Goal: Task Accomplishment & Management: Manage account settings

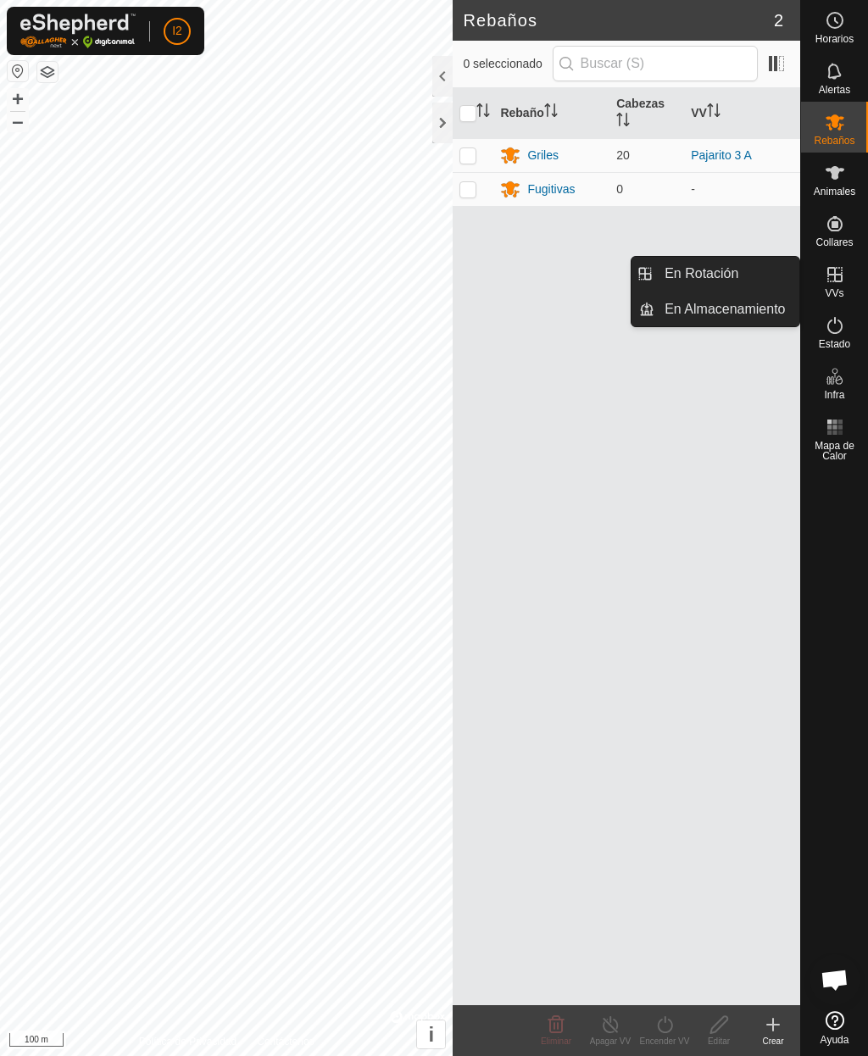
click at [703, 276] on span "En Rotación" at bounding box center [701, 273] width 74 height 20
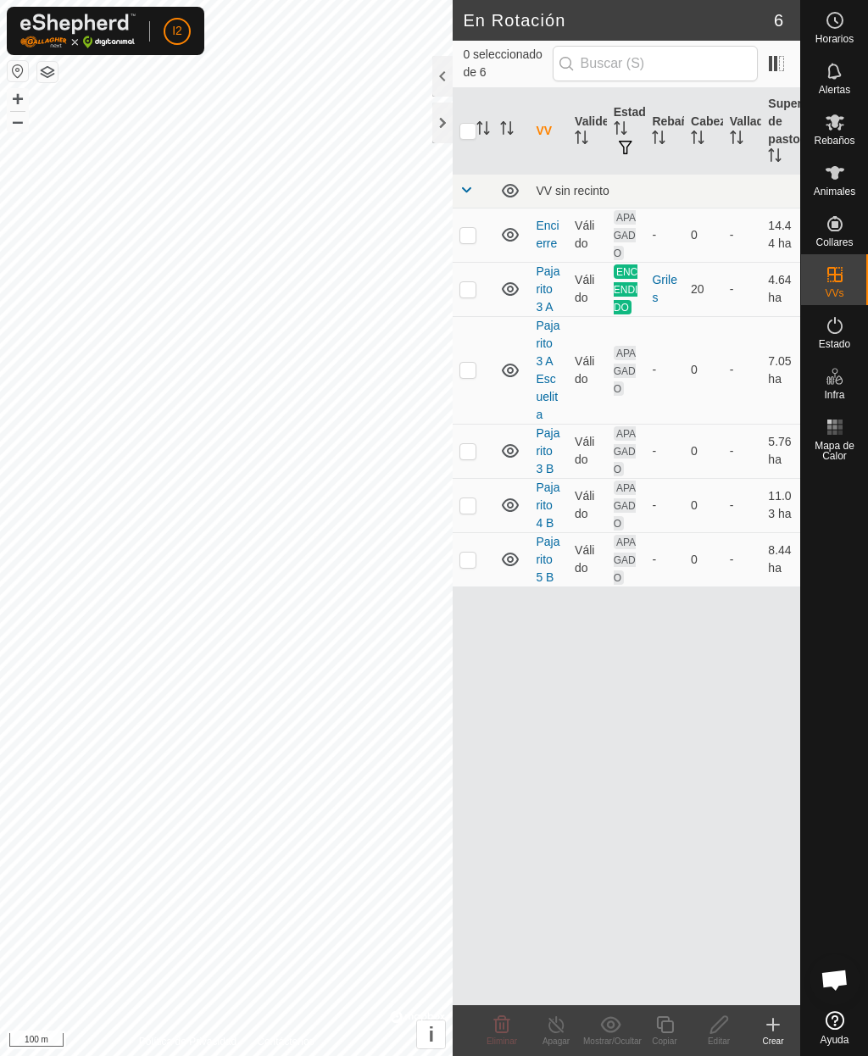
click at [470, 375] on p-checkbox at bounding box center [467, 370] width 17 height 14
click at [499, 1029] on icon at bounding box center [501, 1024] width 20 height 20
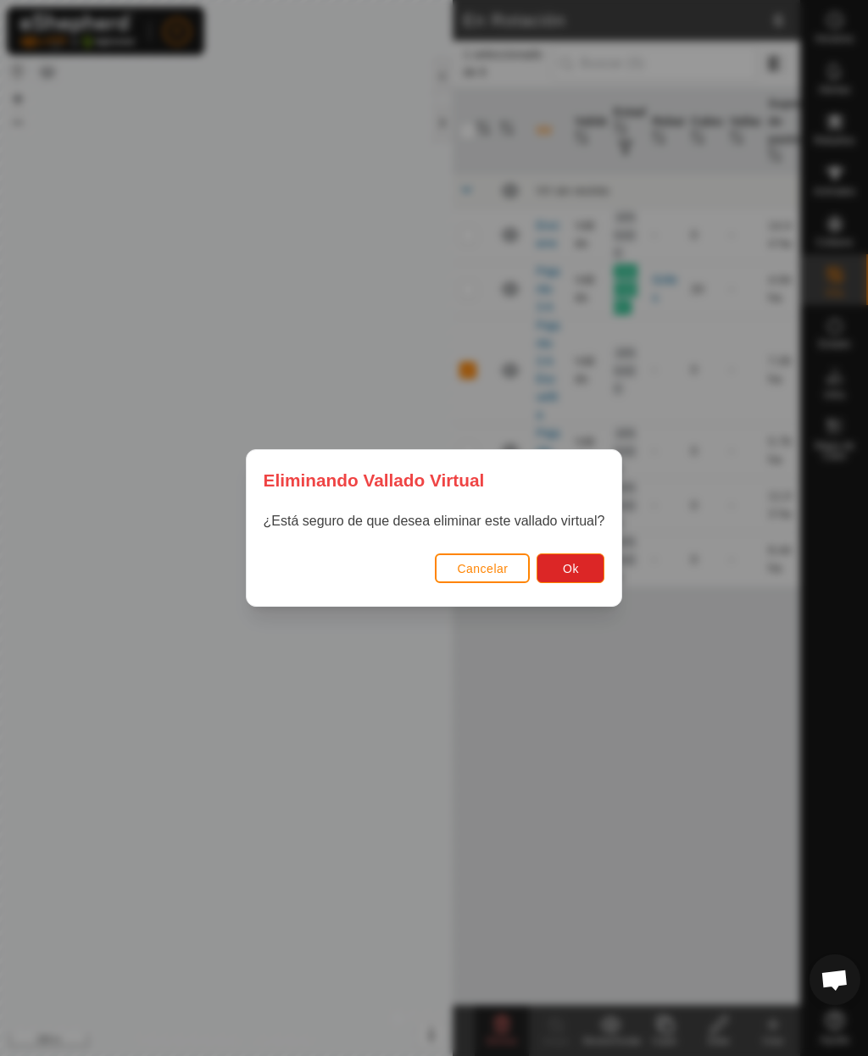
click at [576, 573] on span "Ok" at bounding box center [571, 569] width 16 height 14
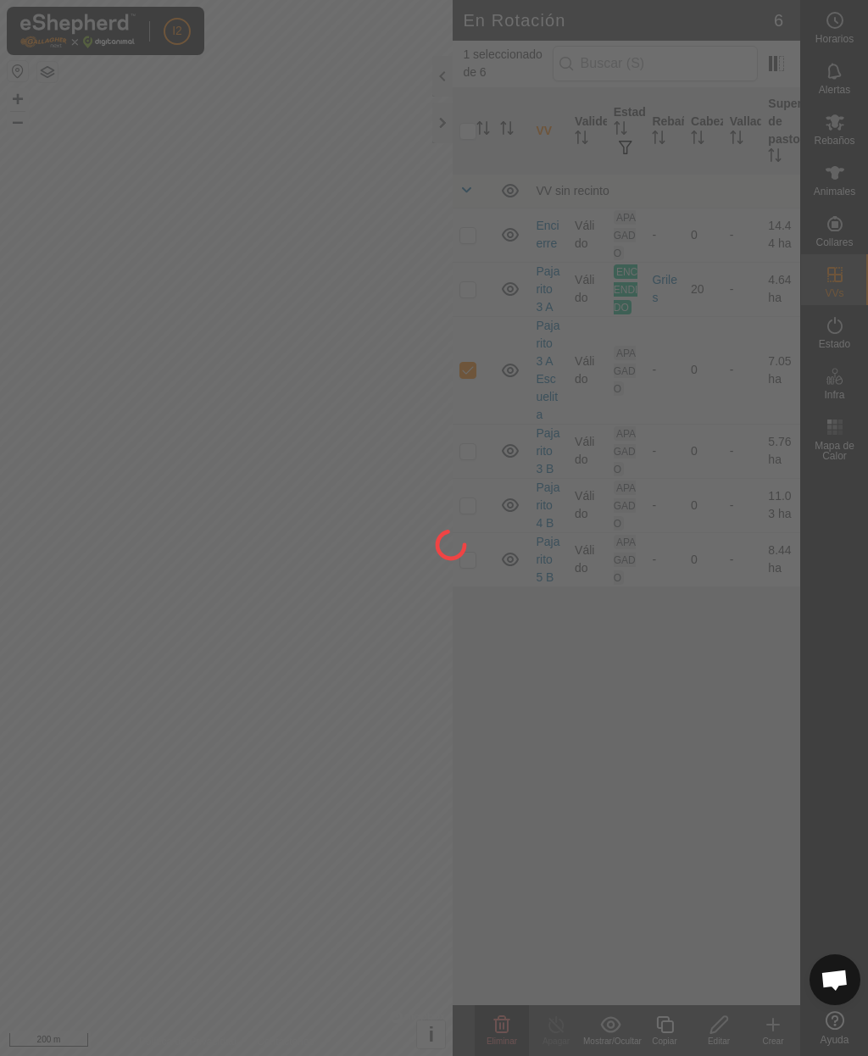
checkbox input "false"
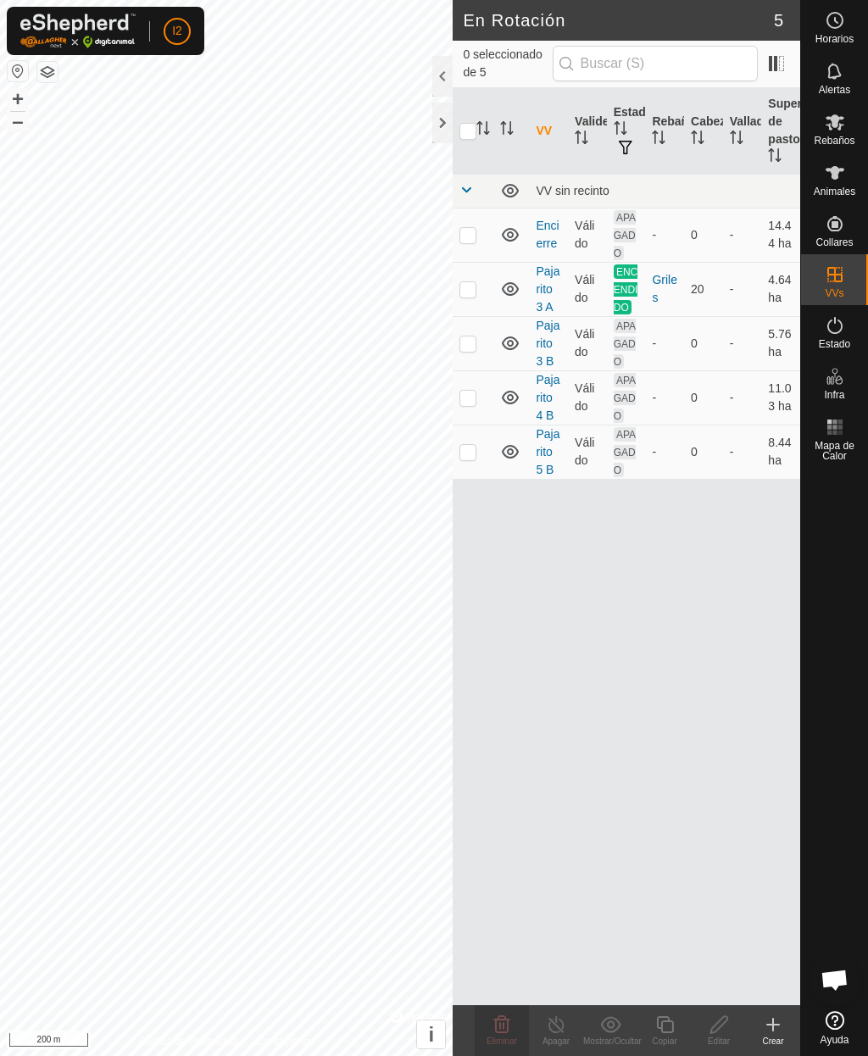
click at [473, 346] on p-checkbox at bounding box center [467, 343] width 17 height 14
checkbox input "true"
click at [471, 345] on p-checkbox at bounding box center [467, 343] width 17 height 14
checkbox input "false"
click at [472, 405] on td at bounding box center [472, 397] width 41 height 54
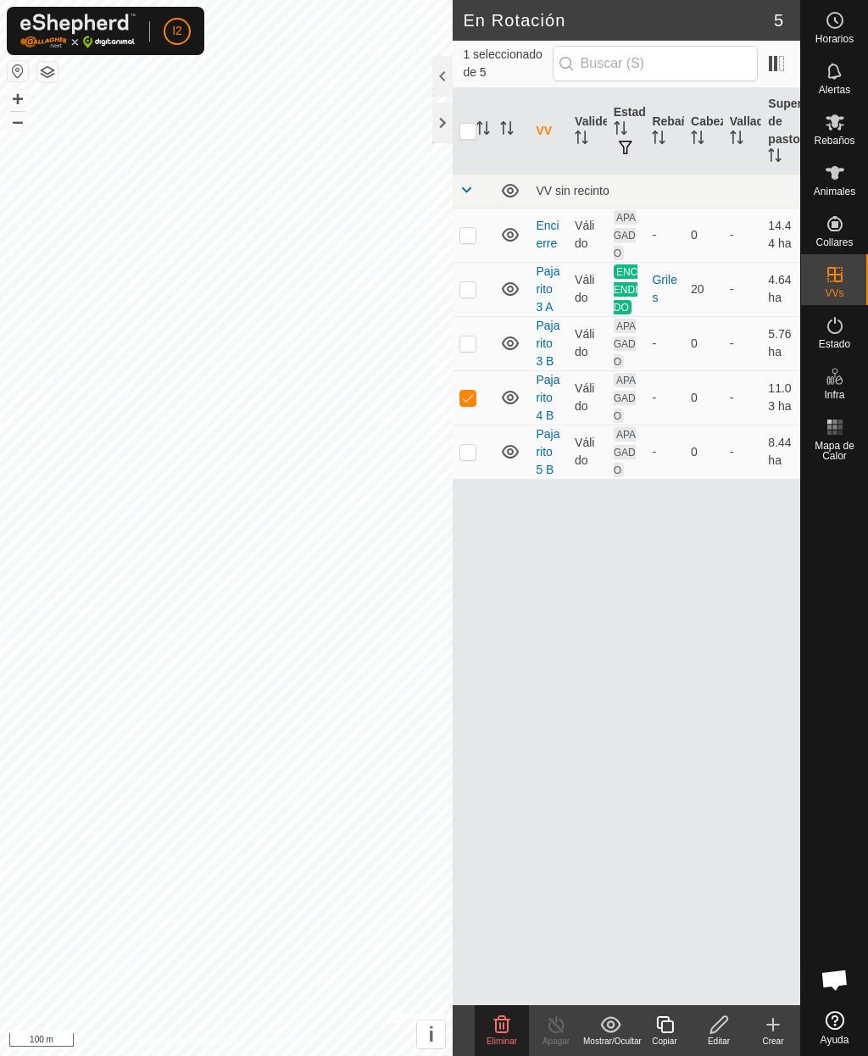
click at [500, 1028] on icon at bounding box center [502, 1023] width 16 height 17
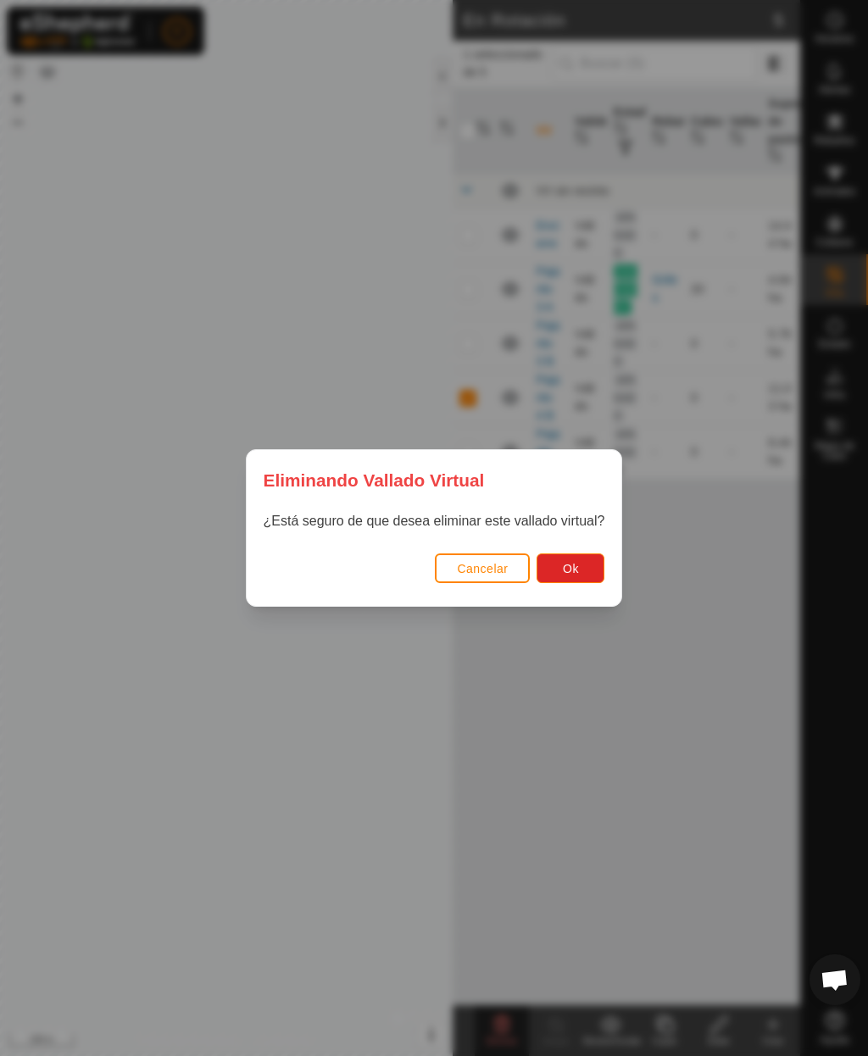
click at [573, 572] on span "Ok" at bounding box center [571, 569] width 16 height 14
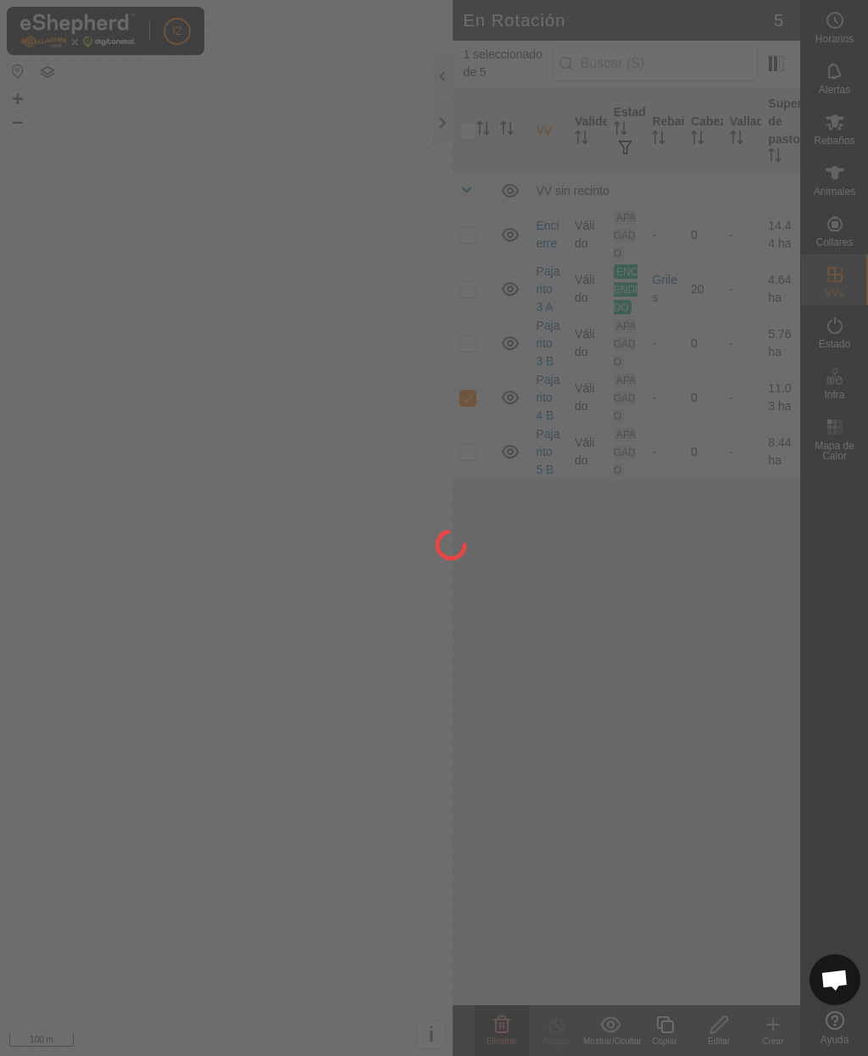
checkbox input "false"
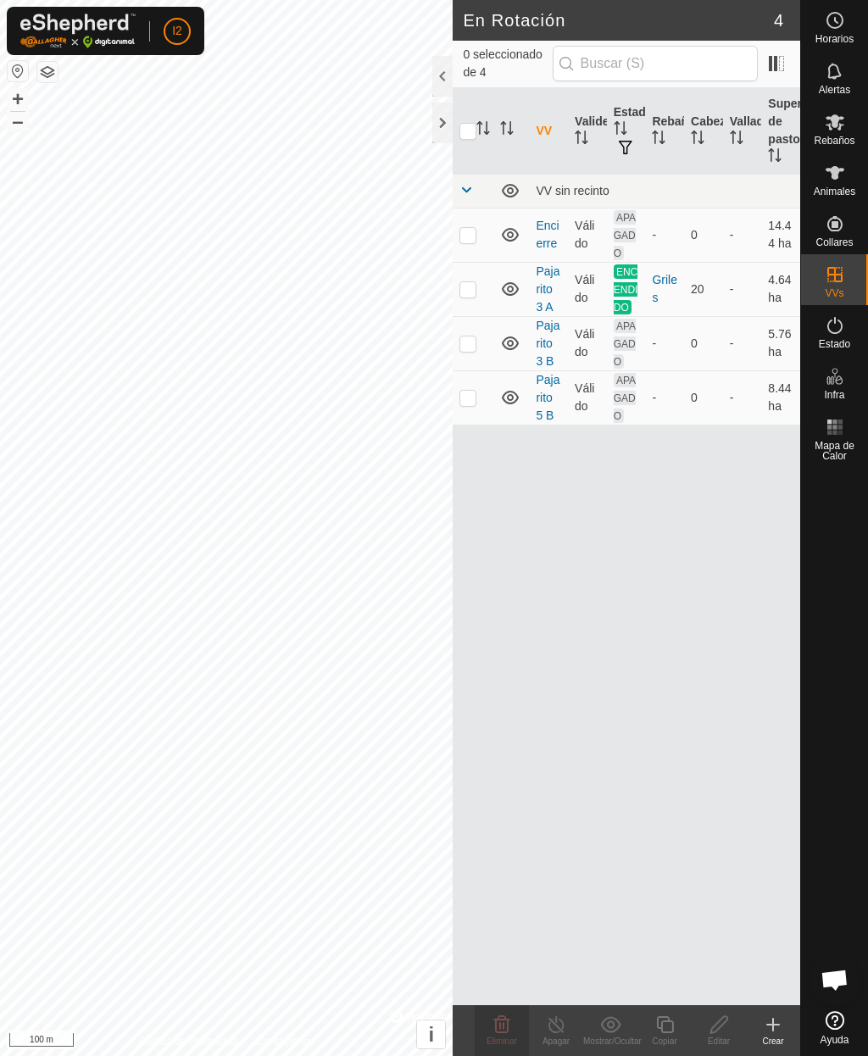
click at [469, 400] on p-checkbox at bounding box center [467, 398] width 17 height 14
click at [470, 405] on td at bounding box center [472, 397] width 41 height 54
checkbox input "false"
click at [474, 347] on p-checkbox at bounding box center [467, 343] width 17 height 14
checkbox input "true"
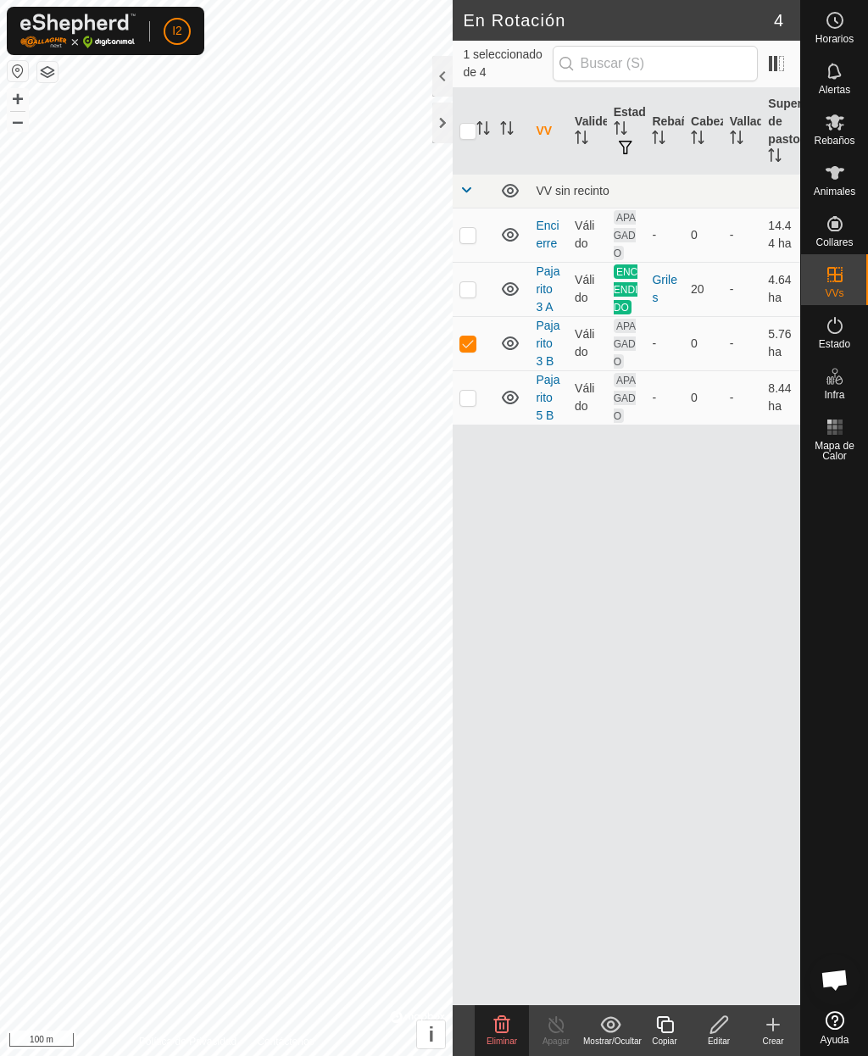
click at [722, 1026] on icon at bounding box center [718, 1024] width 21 height 20
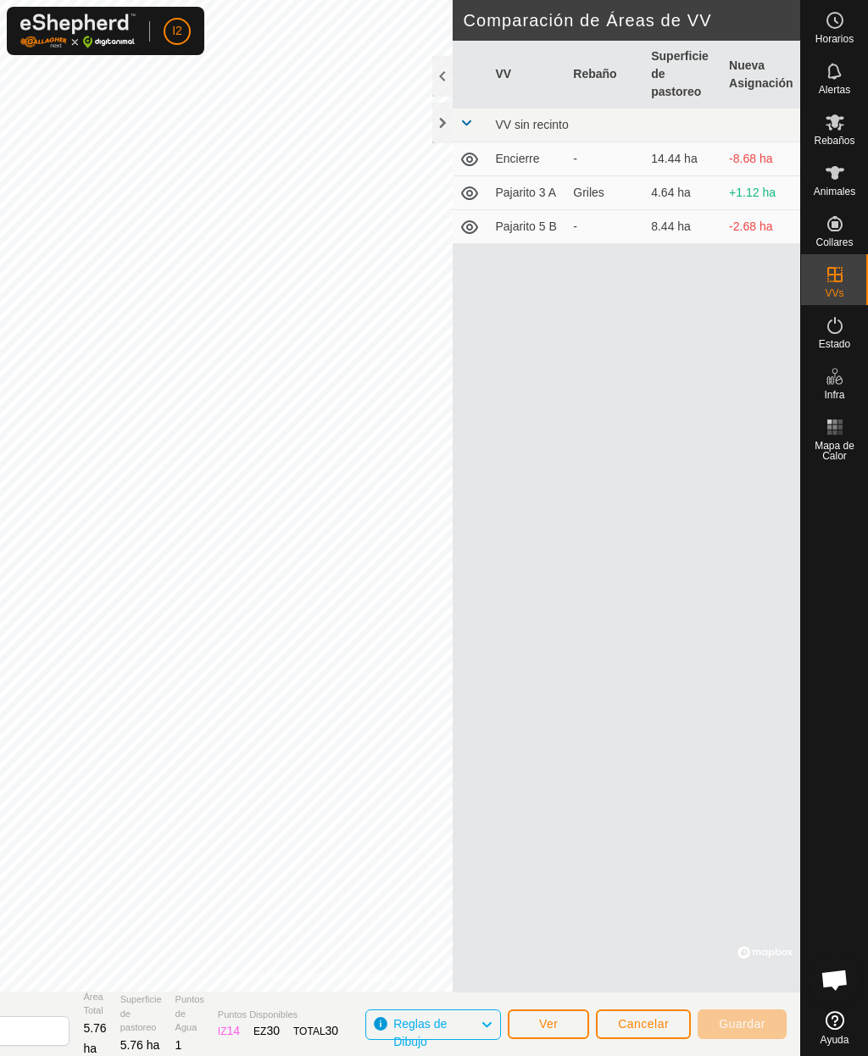
click at [445, 128] on div at bounding box center [442, 123] width 20 height 41
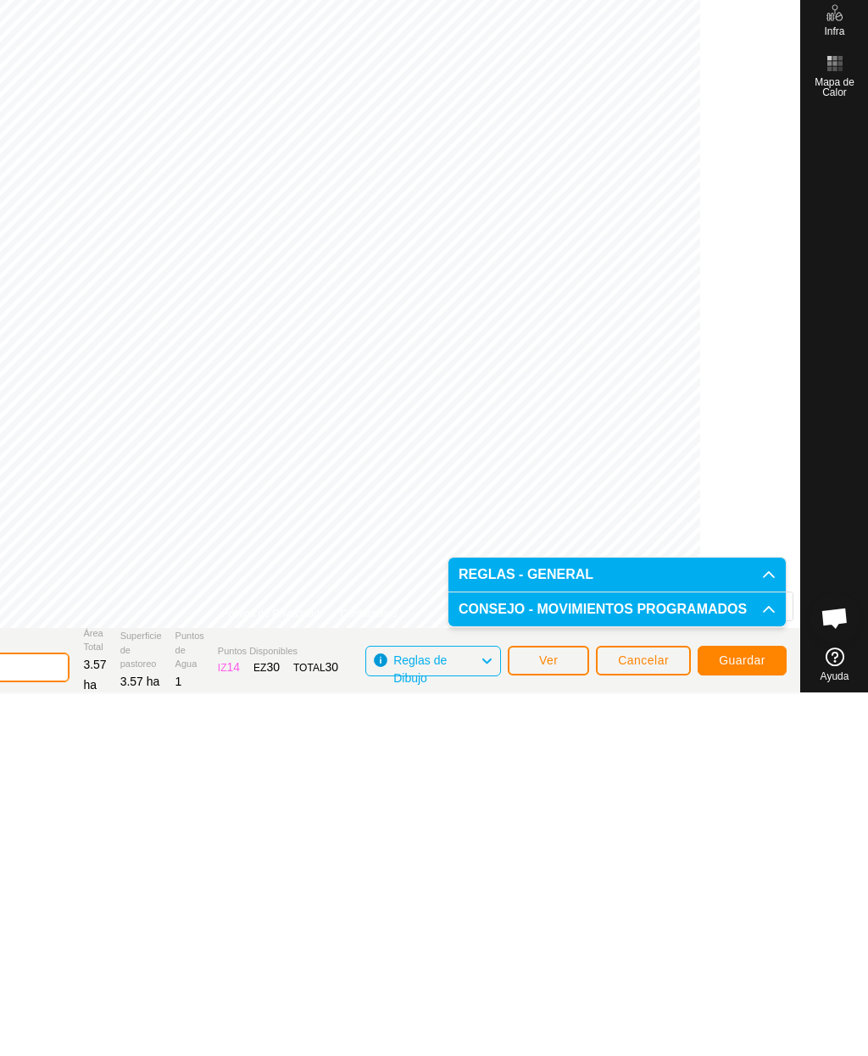
type input "Pajarito 3 B 1"
click at [741, 1007] on button "Guardar" at bounding box center [741, 1022] width 89 height 30
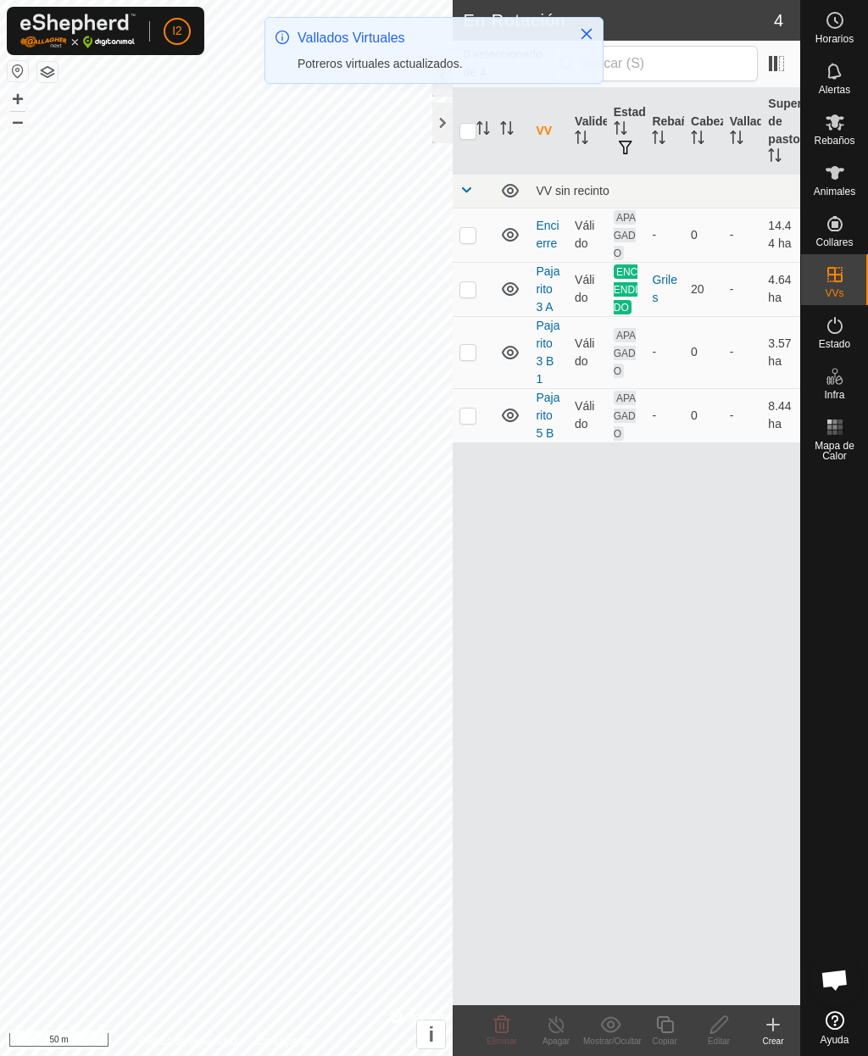
click at [25, 123] on button "–" at bounding box center [18, 121] width 20 height 20
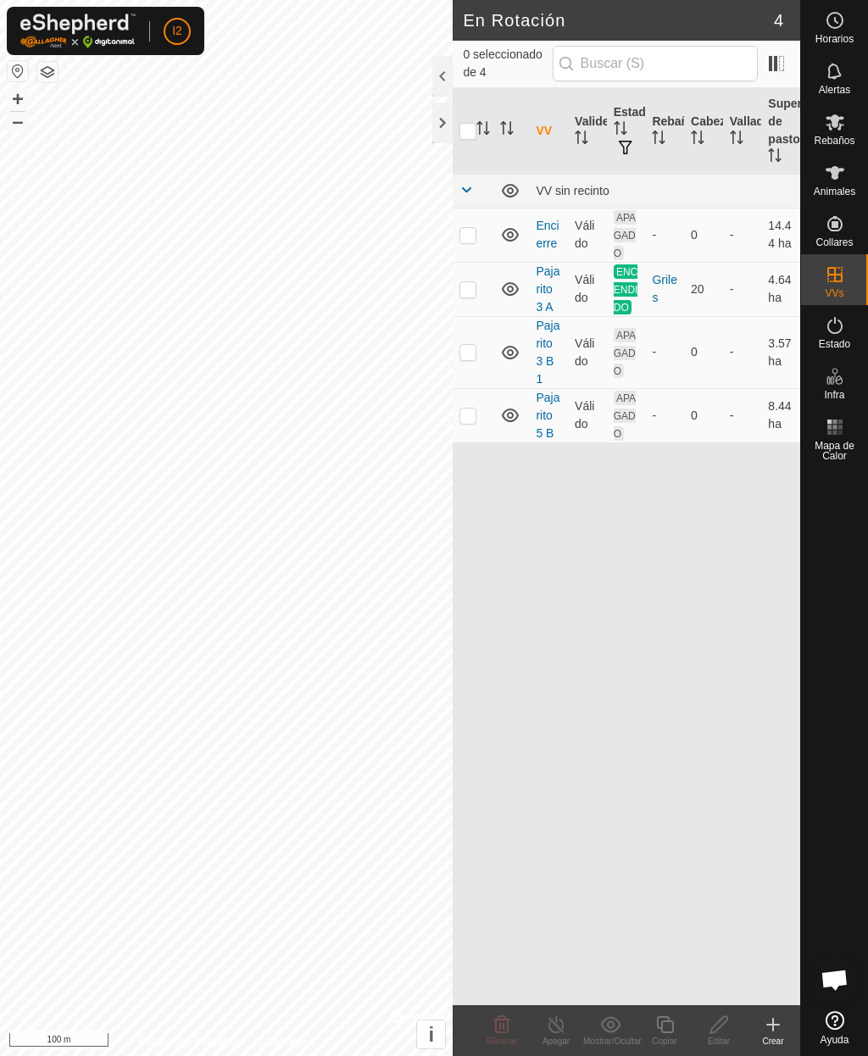
click at [445, 123] on div at bounding box center [442, 123] width 20 height 41
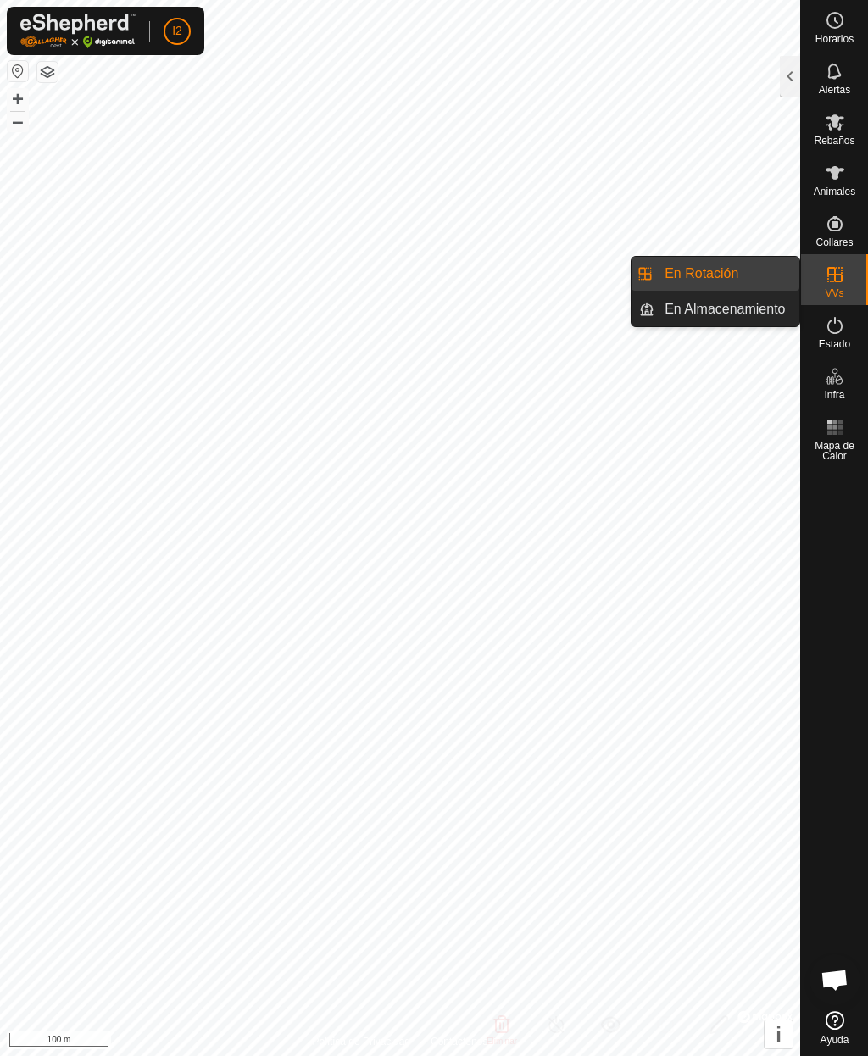
click at [781, 76] on div at bounding box center [789, 76] width 20 height 41
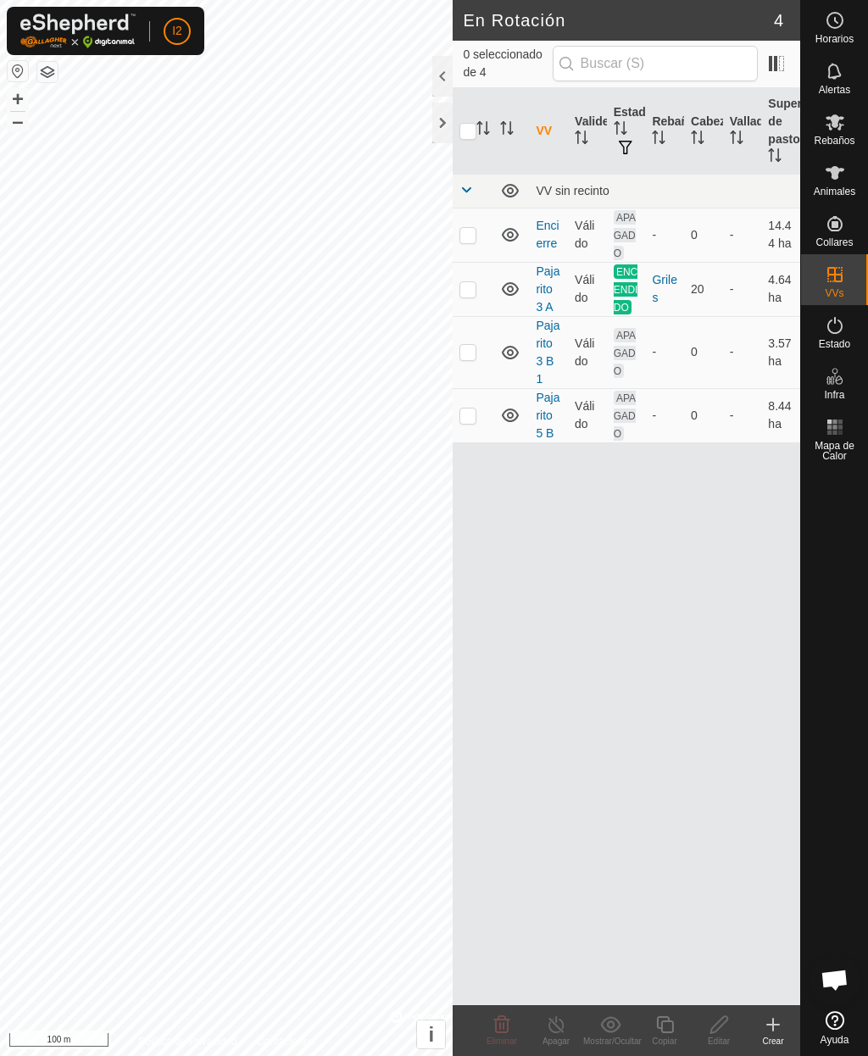
click at [469, 356] on p-checkbox at bounding box center [467, 352] width 17 height 14
checkbox input "true"
click at [470, 424] on td at bounding box center [472, 415] width 41 height 54
checkbox input "true"
click at [466, 238] on p-checkbox at bounding box center [467, 235] width 17 height 14
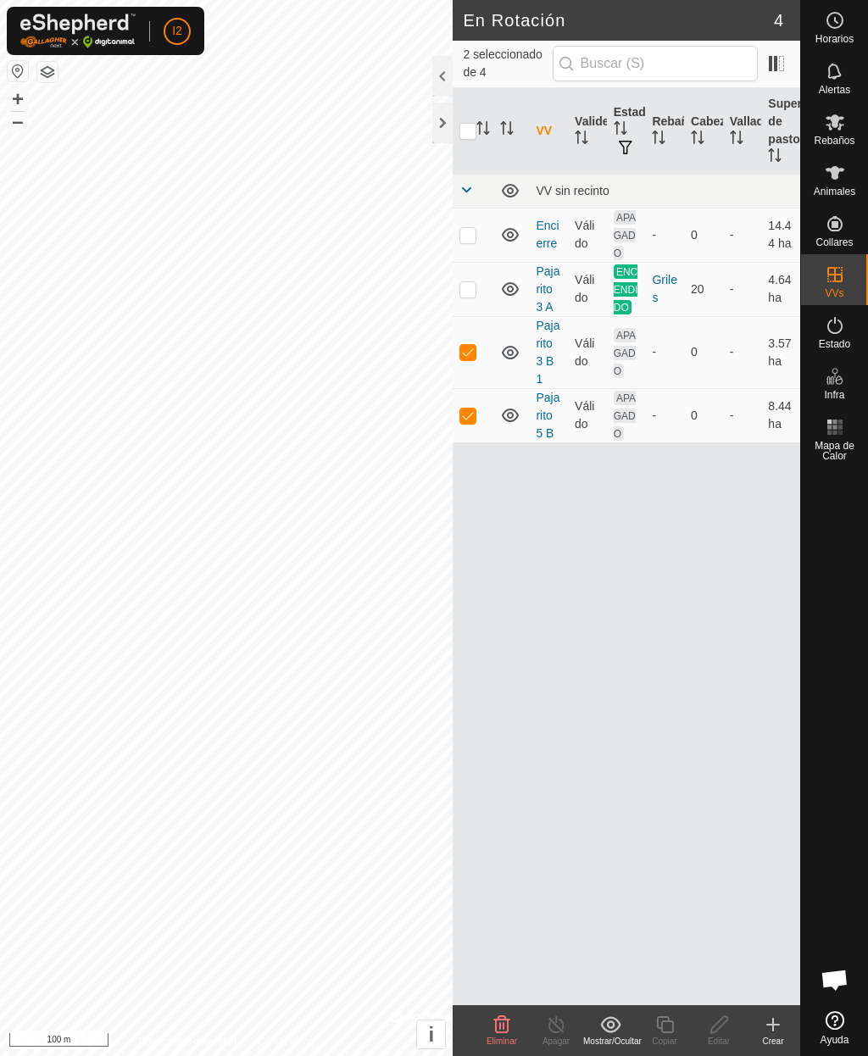
checkbox input "true"
click at [467, 358] on p-checkbox at bounding box center [467, 352] width 17 height 14
checkbox input "false"
click at [468, 416] on p-checkbox at bounding box center [467, 415] width 17 height 14
checkbox input "false"
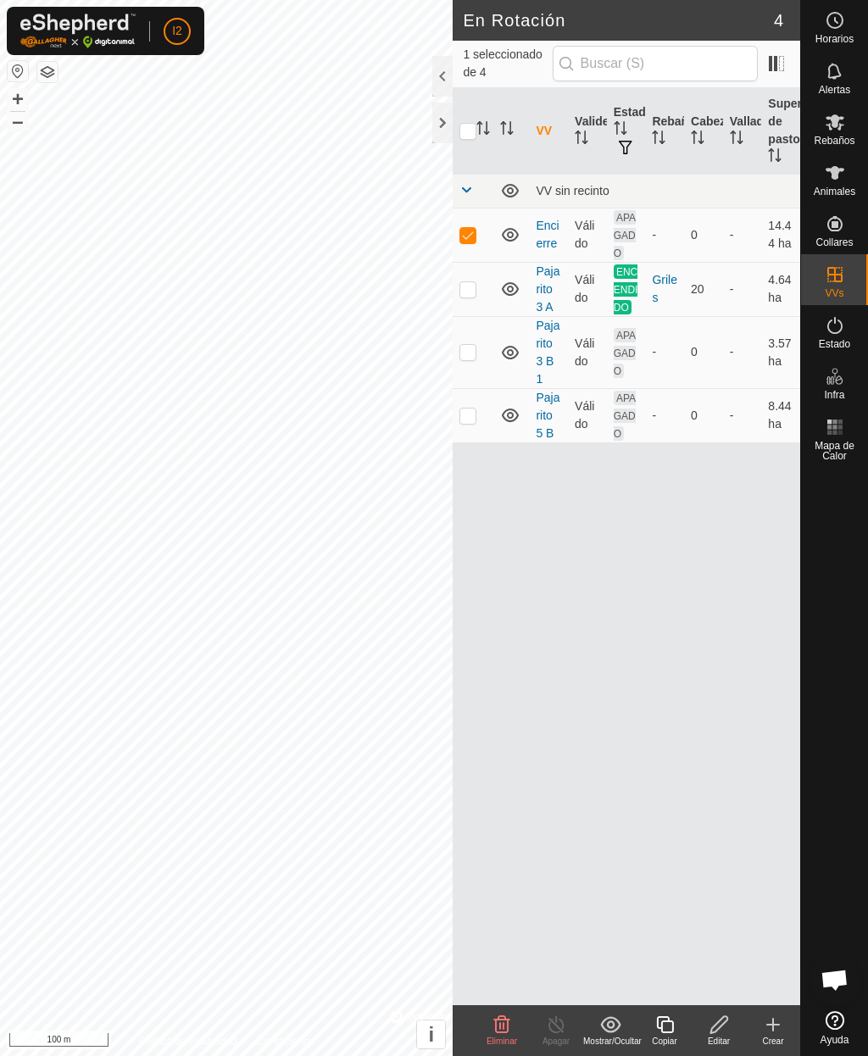
click at [469, 241] on p-checkbox at bounding box center [467, 235] width 17 height 14
checkbox input "false"
click at [470, 355] on p-checkbox at bounding box center [467, 352] width 17 height 14
click at [470, 358] on p-checkbox at bounding box center [467, 352] width 17 height 14
checkbox input "false"
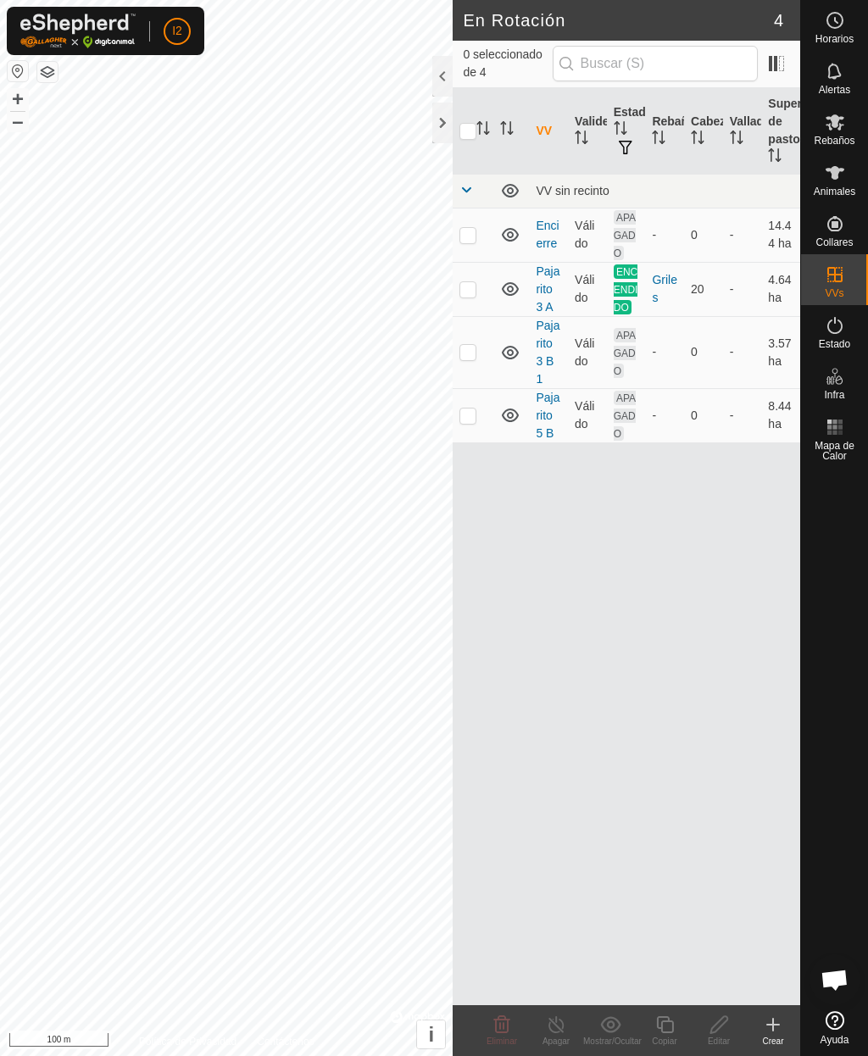
click at [469, 422] on p-checkbox at bounding box center [467, 415] width 17 height 14
click at [507, 1037] on span "Eliminar" at bounding box center [501, 1040] width 31 height 9
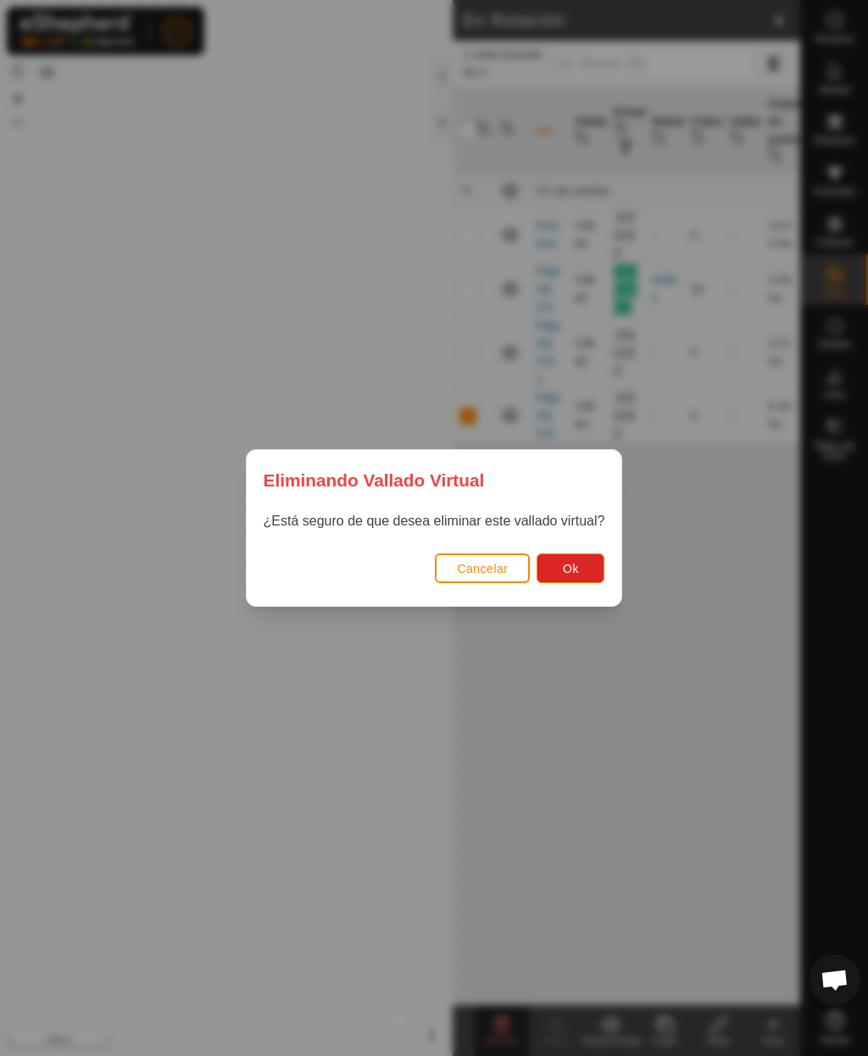
click at [568, 572] on span "Ok" at bounding box center [571, 569] width 16 height 14
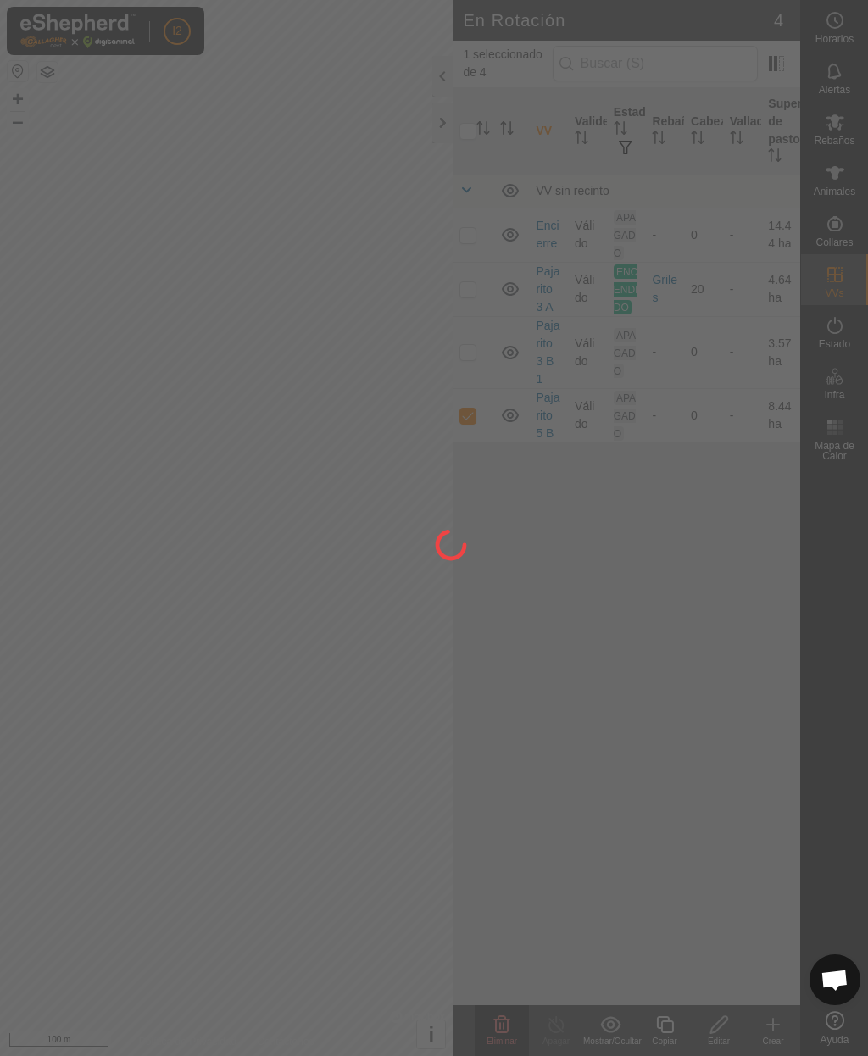
checkbox input "false"
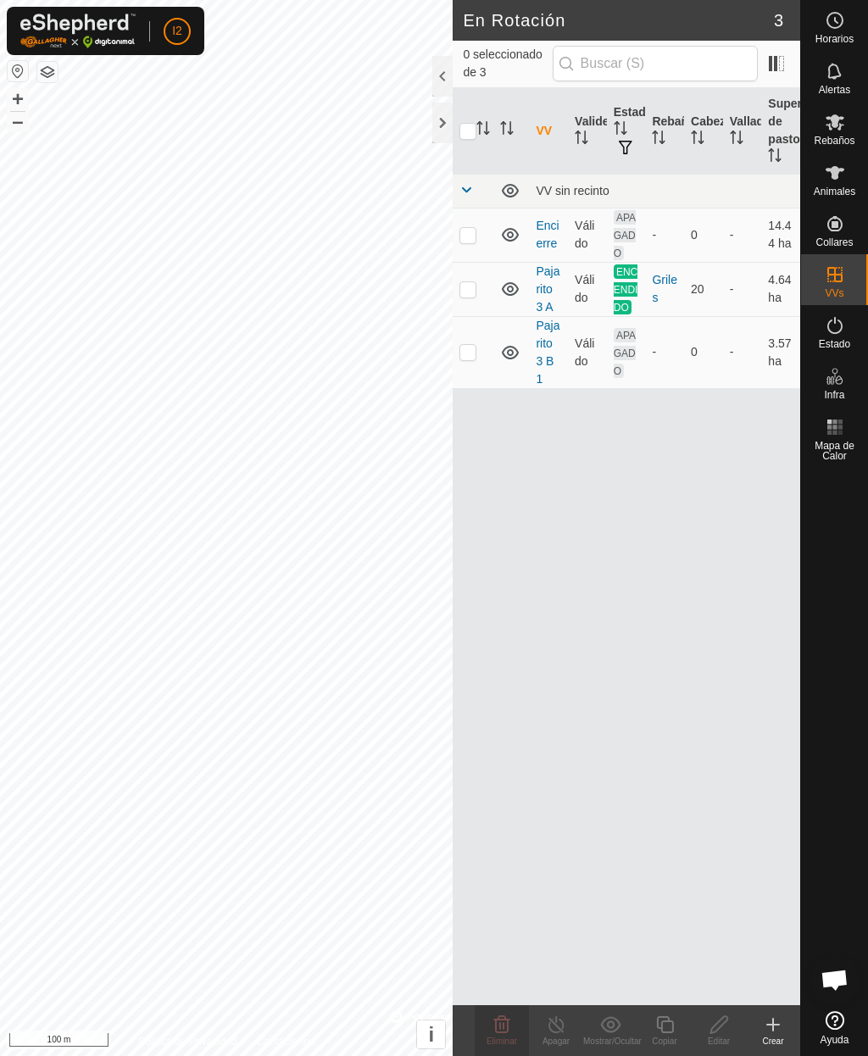
click at [469, 358] on p-checkbox at bounding box center [467, 352] width 17 height 14
checkbox input "true"
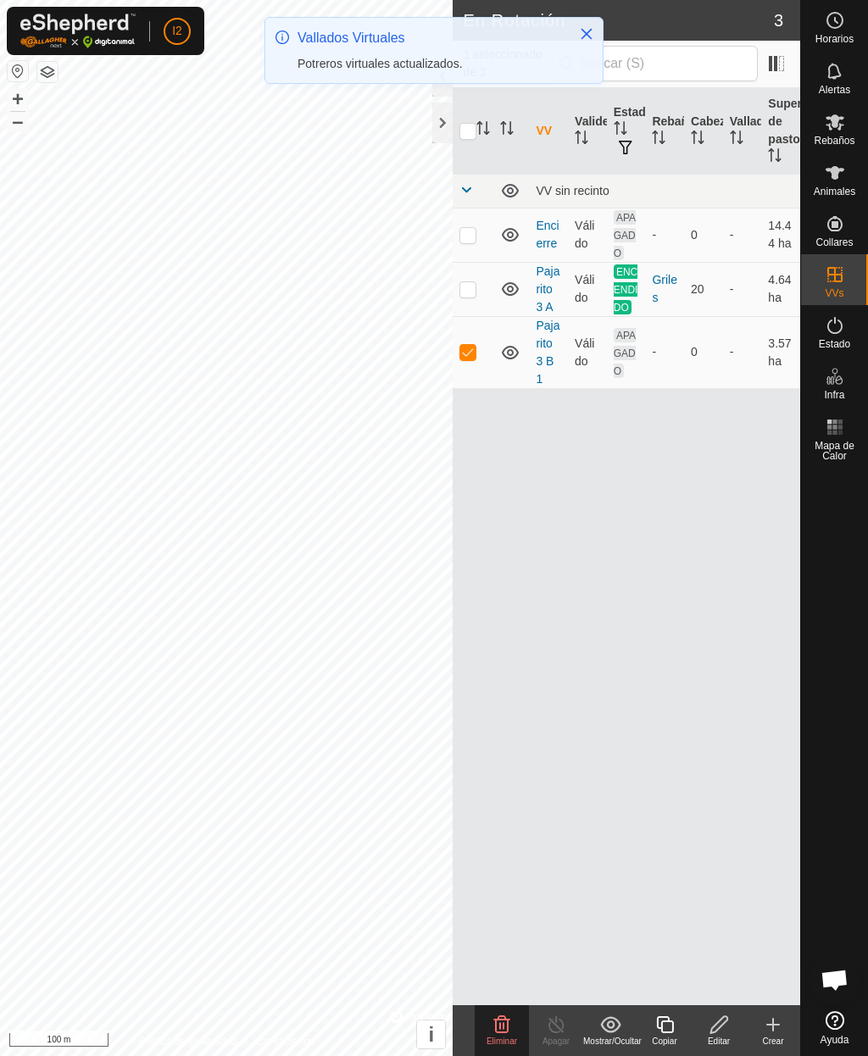
click at [668, 1022] on icon at bounding box center [664, 1024] width 21 height 20
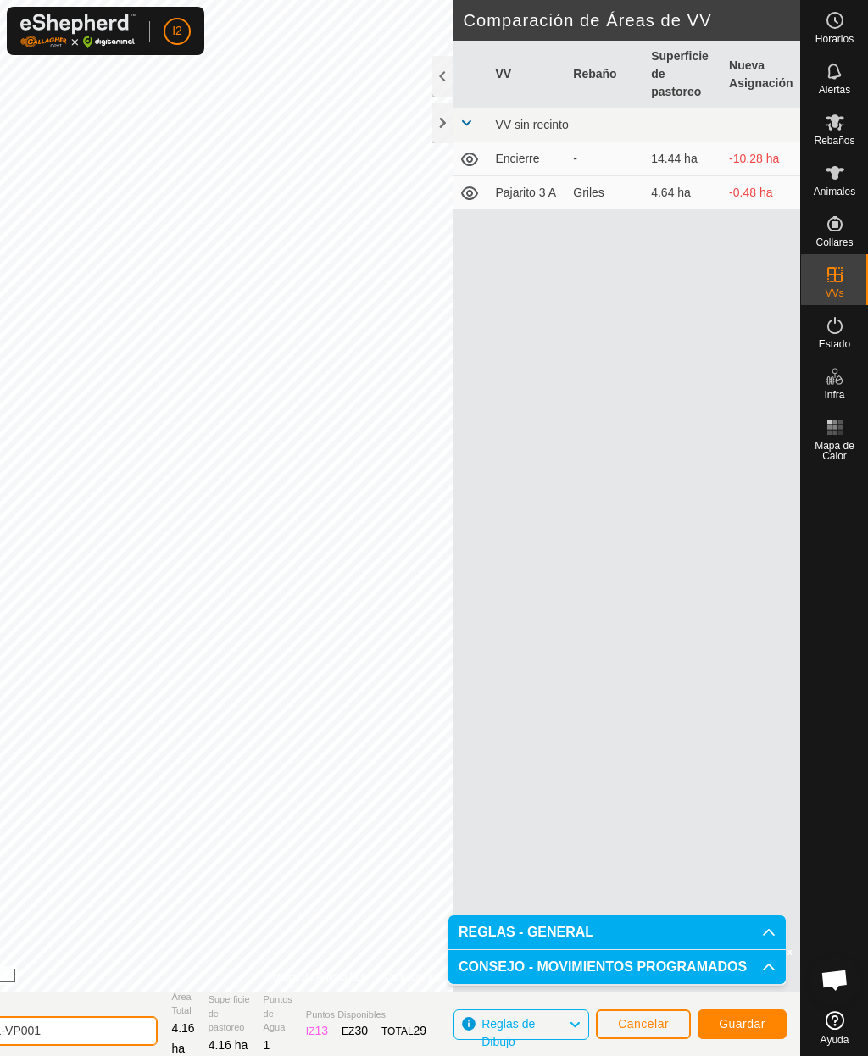
click at [138, 1029] on input "Pajarito 3 B 1-VP001" at bounding box center [38, 1031] width 237 height 30
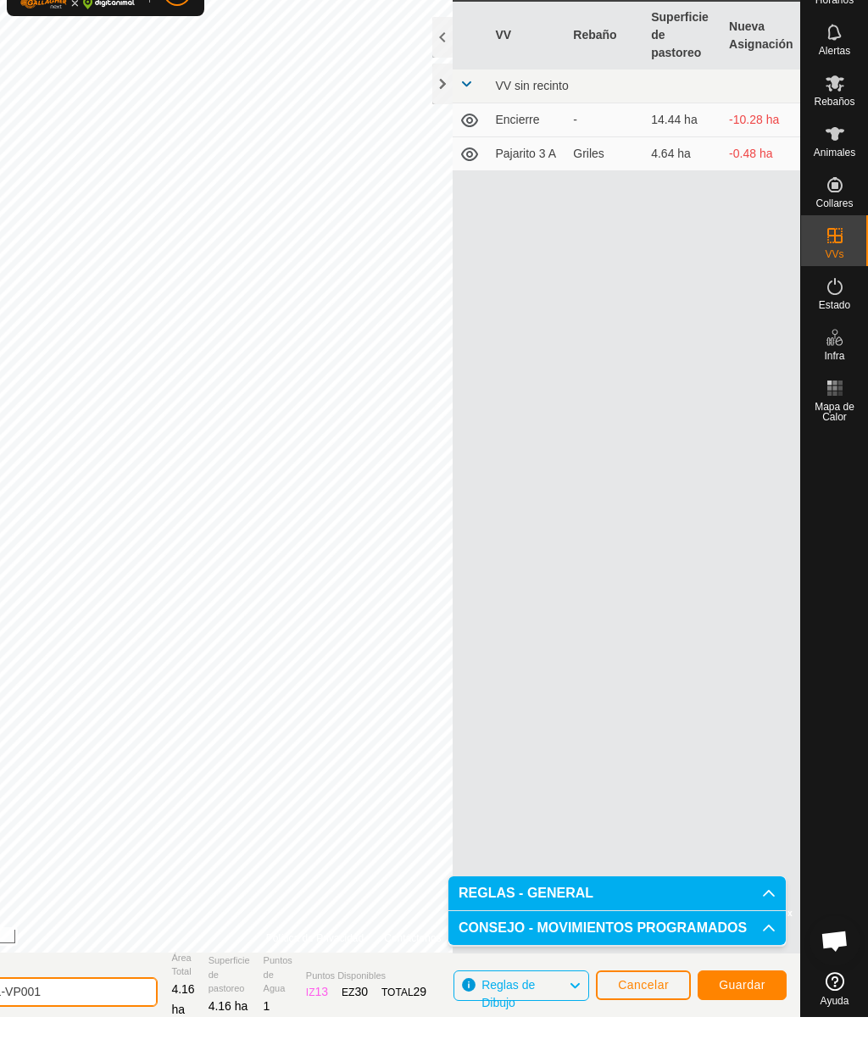
scroll to position [2, 0]
type input "Pajarito 3 B 2"
click at [746, 1015] on span "Guardar" at bounding box center [741, 1022] width 47 height 14
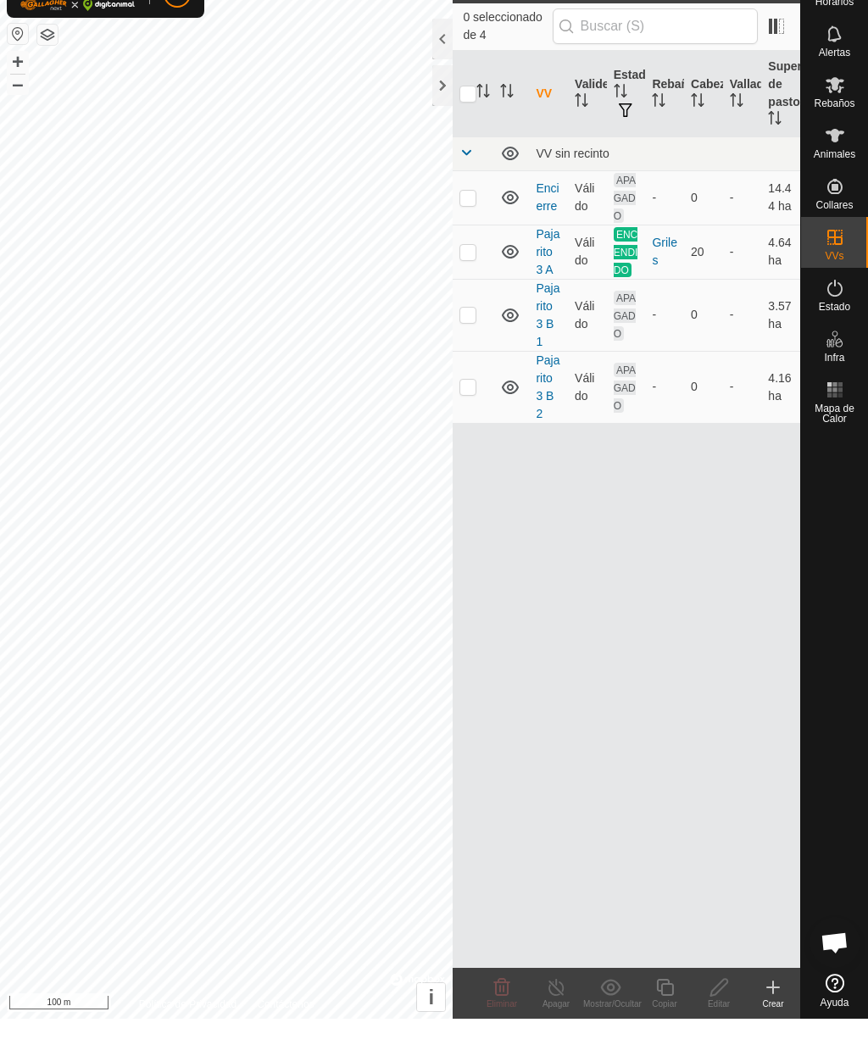
click at [471, 345] on p-checkbox at bounding box center [467, 352] width 17 height 14
checkbox input "true"
click at [669, 1034] on div "Copiar" at bounding box center [664, 1040] width 54 height 13
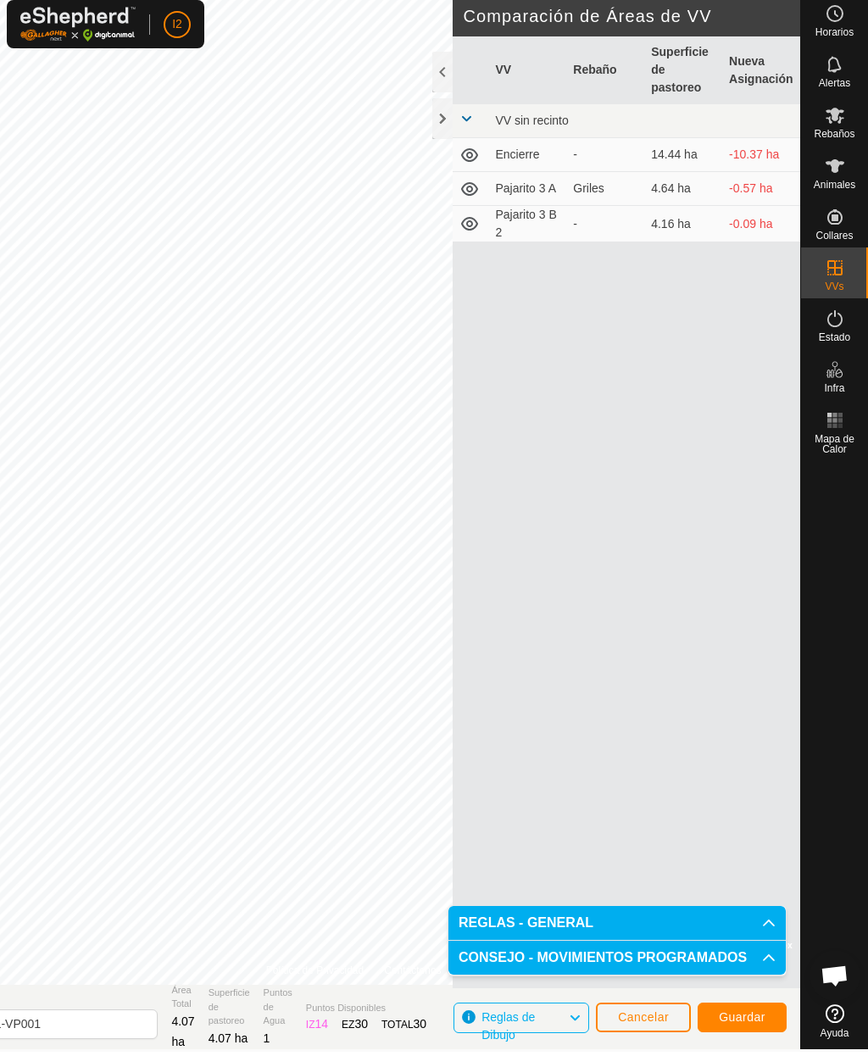
scroll to position [2, 0]
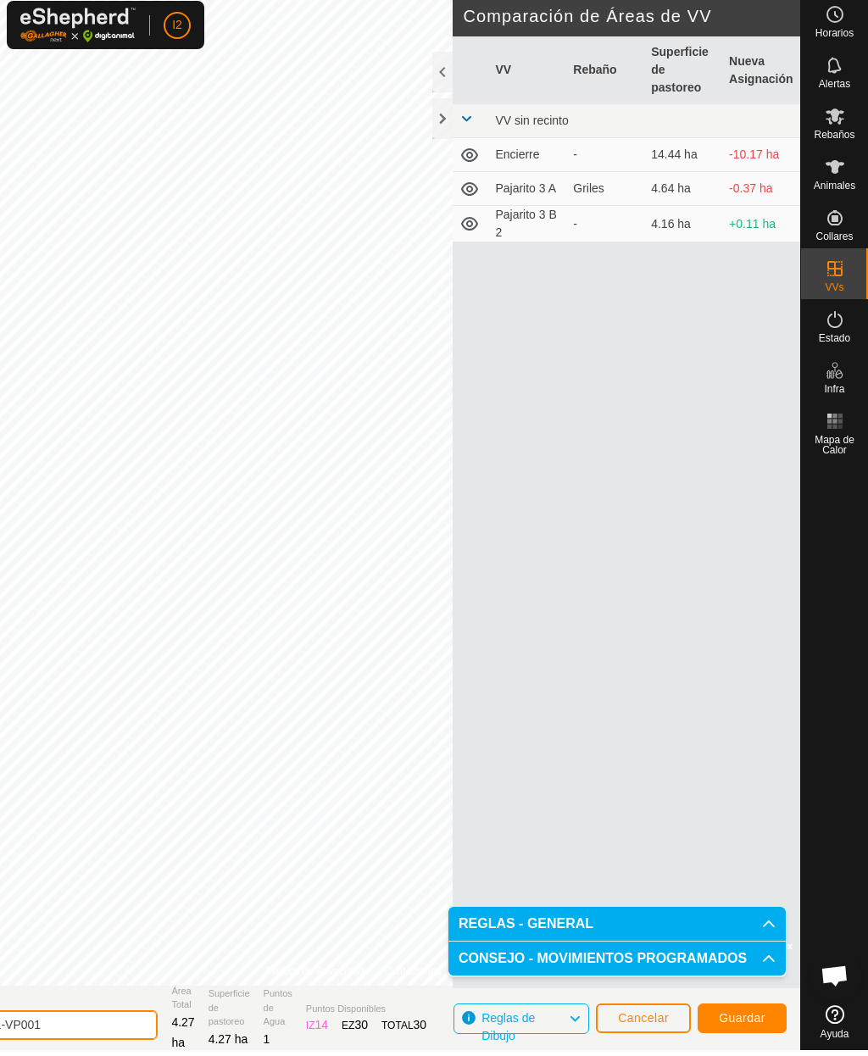
click at [153, 1021] on input "Pajarito 3 B 1-VP001" at bounding box center [38, 1029] width 237 height 30
click at [127, 1028] on input "Pajarito 3 B 1-VP0" at bounding box center [38, 1029] width 237 height 30
type input "Pajarito 3 B 3"
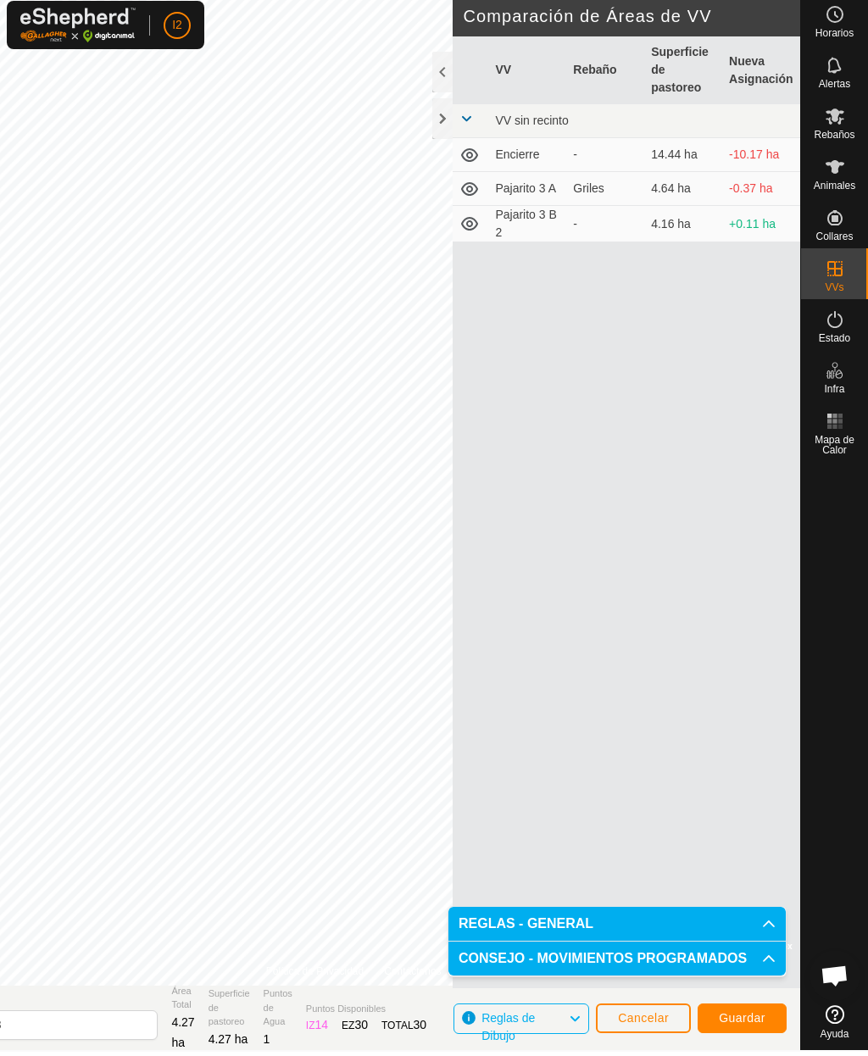
click at [741, 1015] on span "Guardar" at bounding box center [741, 1022] width 47 height 14
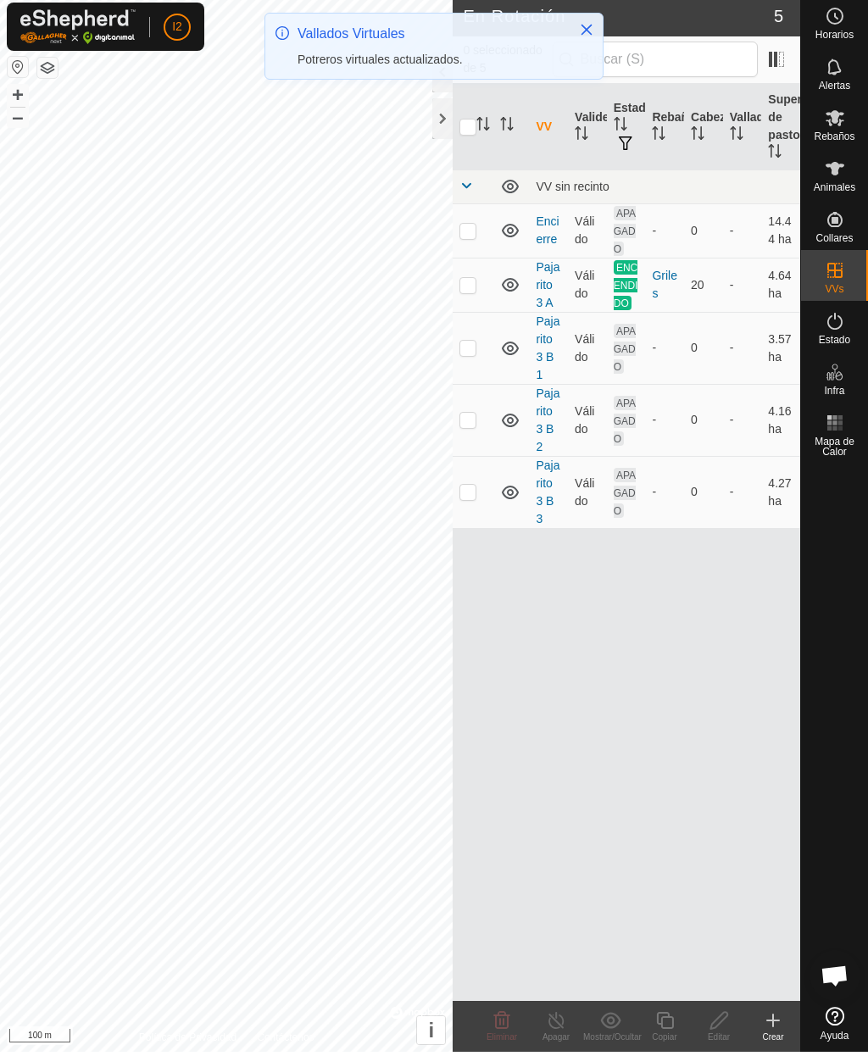
click at [469, 345] on p-checkbox at bounding box center [467, 352] width 17 height 14
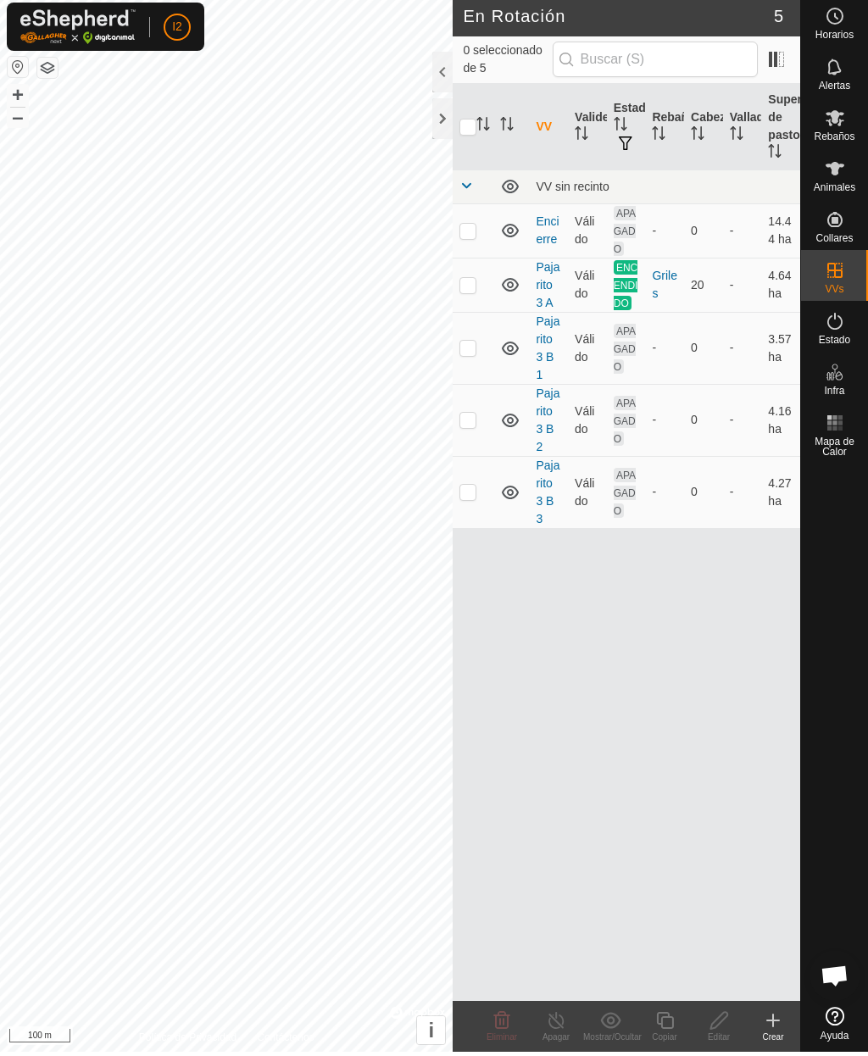
checkbox input "true"
click at [668, 1023] on icon at bounding box center [664, 1024] width 21 height 20
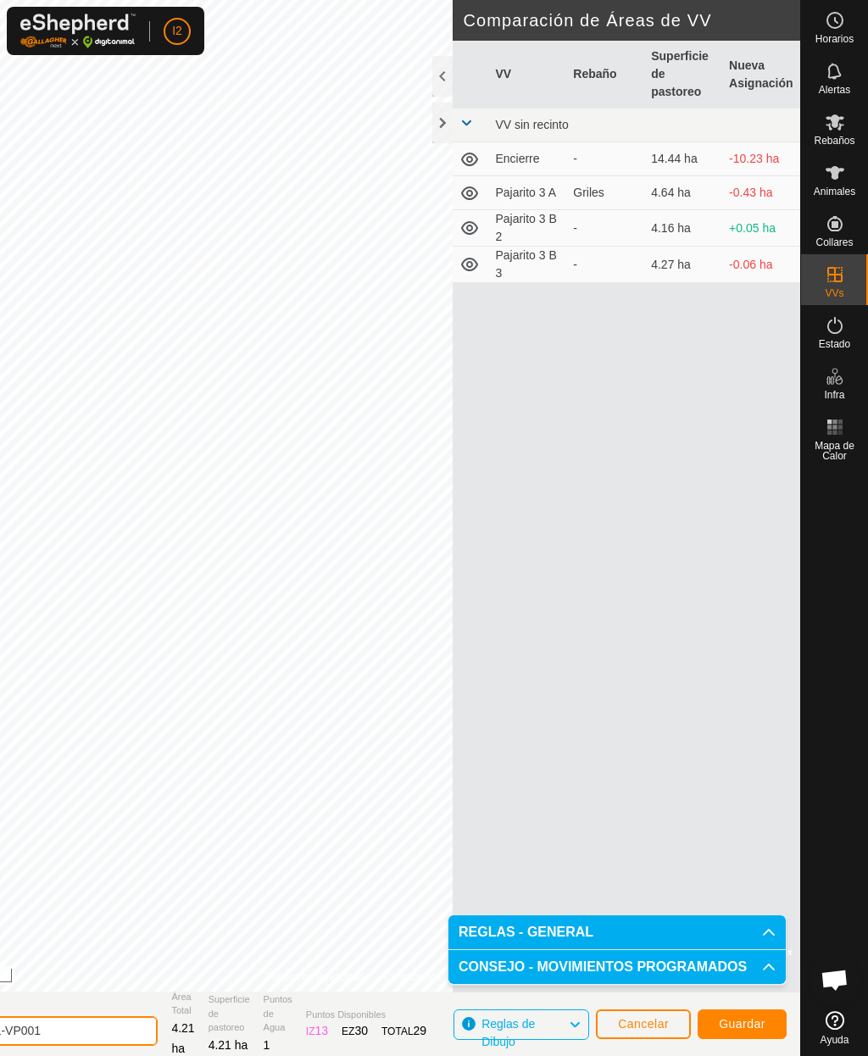
click at [98, 1034] on input "Pajarito 3 B 1-VP001" at bounding box center [38, 1031] width 237 height 30
click at [139, 1038] on input "Pajarito 3 B 1VP001" at bounding box center [38, 1031] width 237 height 30
type input "Pajarito 3 B 4"
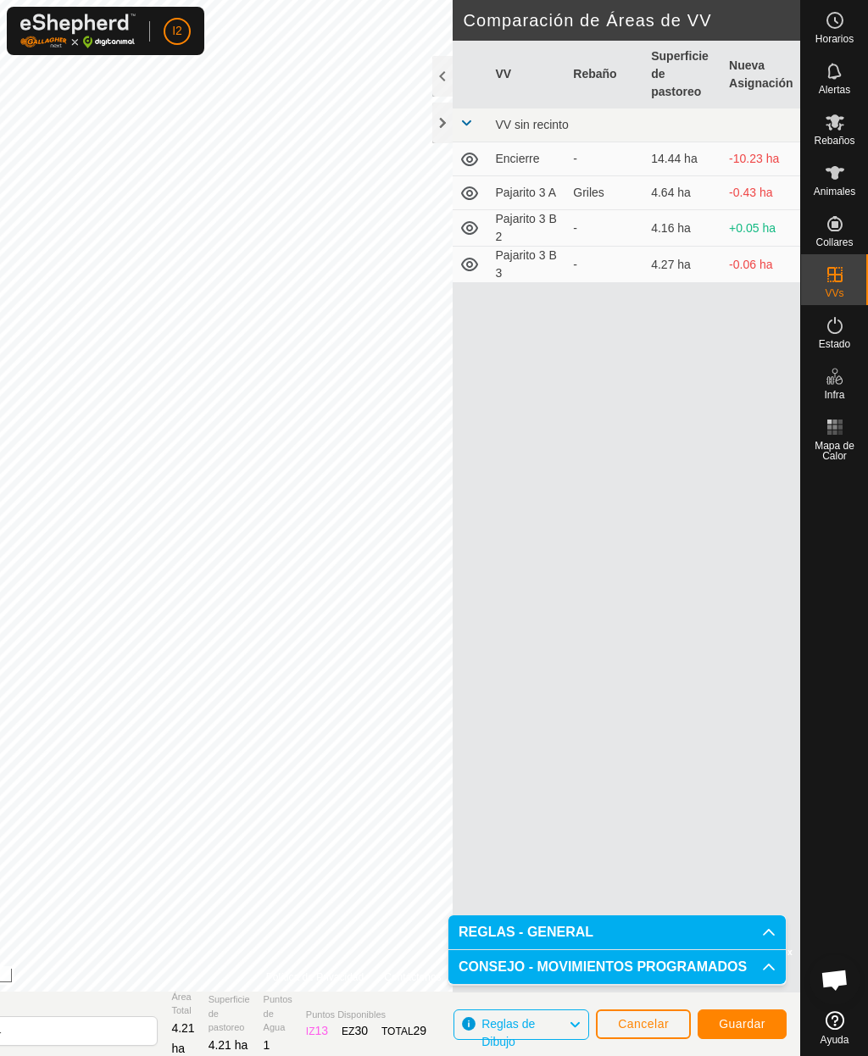
click at [747, 1025] on span "Guardar" at bounding box center [741, 1024] width 47 height 14
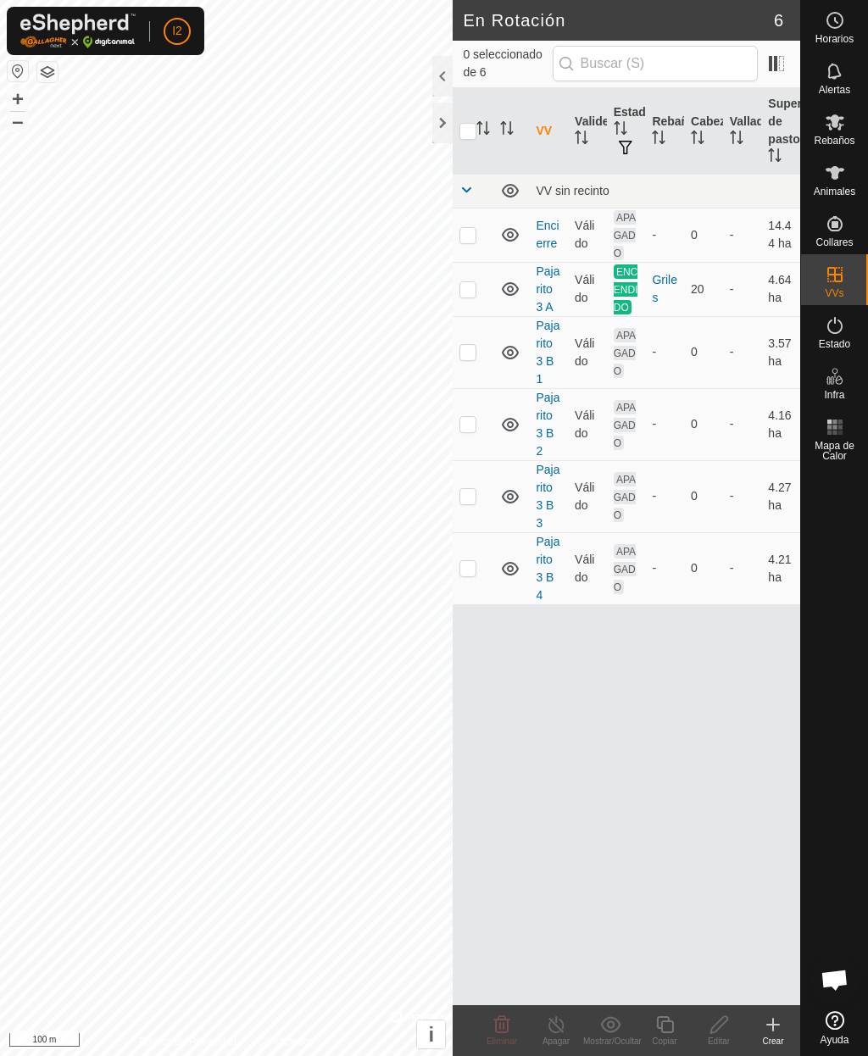
click at [471, 573] on p-checkbox at bounding box center [467, 568] width 17 height 14
checkbox input "true"
click at [721, 1031] on icon at bounding box center [718, 1024] width 21 height 20
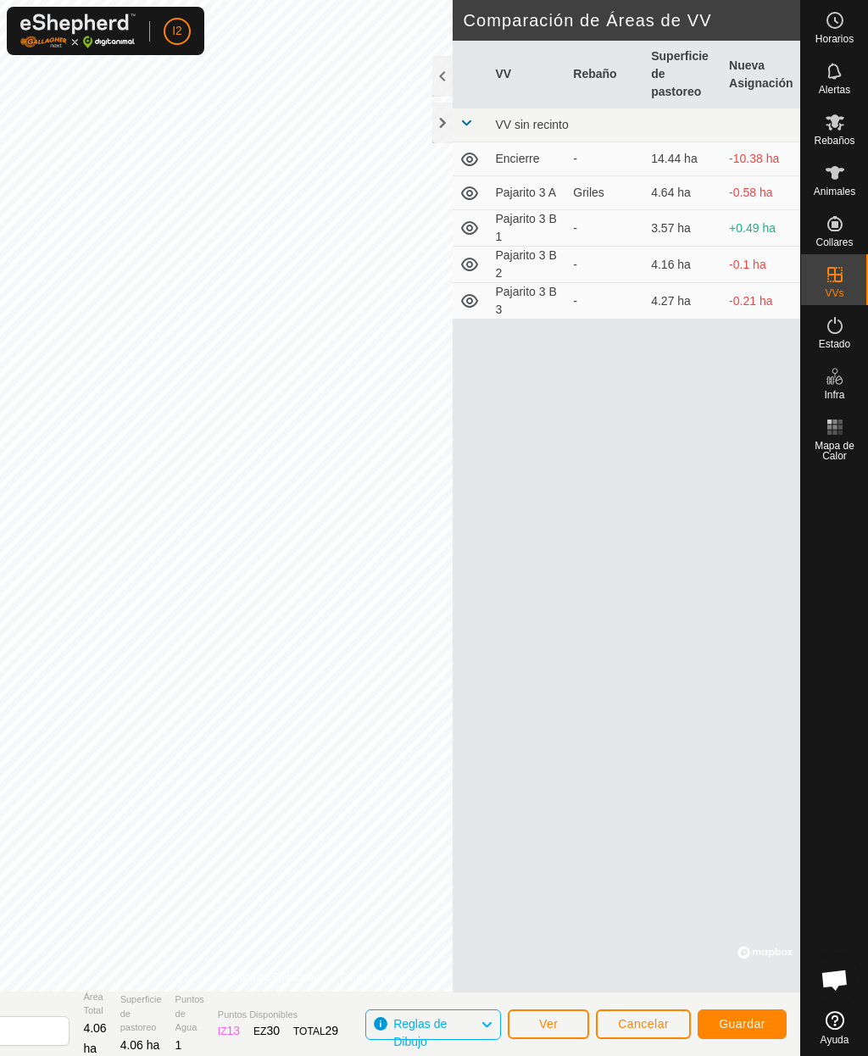
click at [744, 1025] on span "Guardar" at bounding box center [741, 1024] width 47 height 14
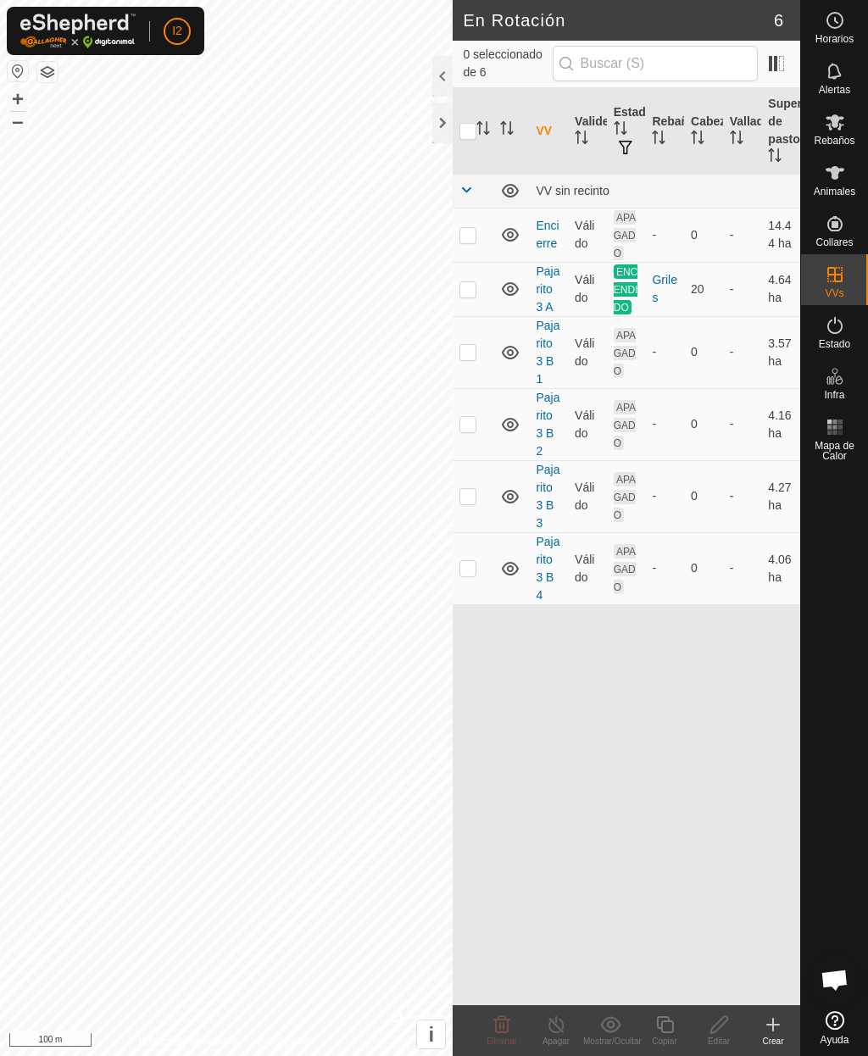
click at [467, 348] on p-checkbox at bounding box center [467, 352] width 17 height 14
checkbox input "true"
click at [669, 1027] on icon at bounding box center [664, 1024] width 21 height 20
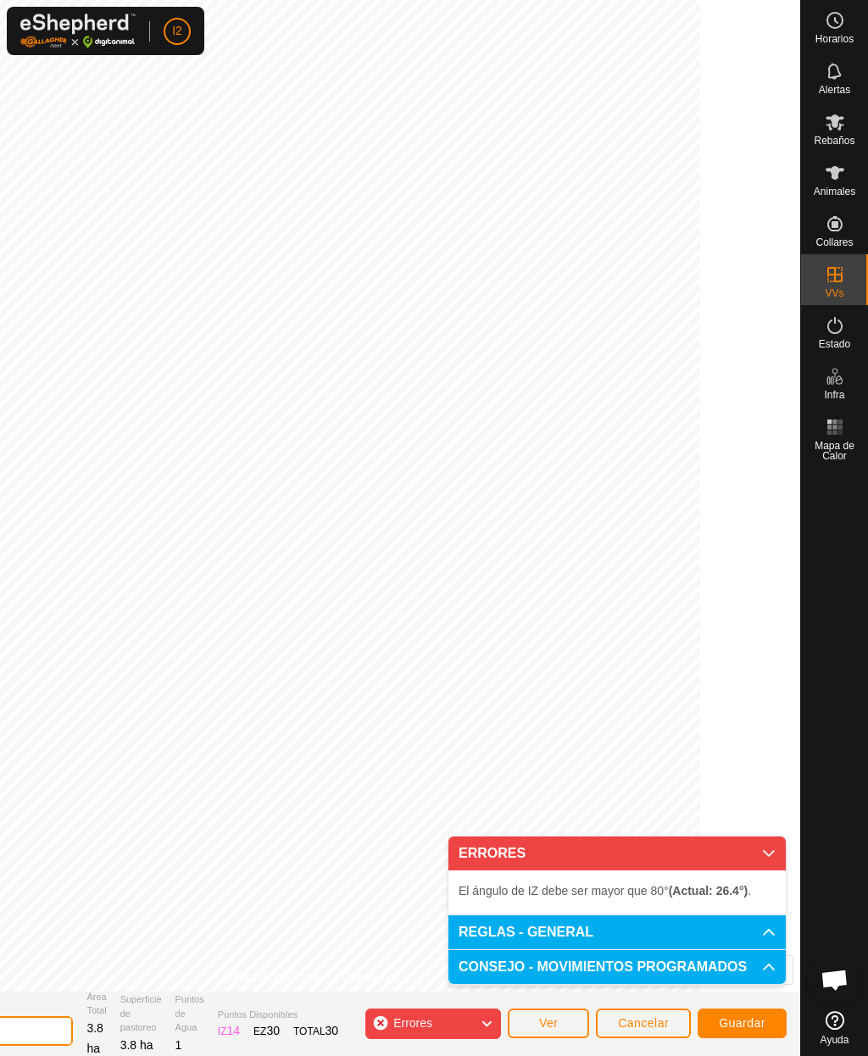
type input "Pajarito 3 B 1-cambio"
click at [743, 1026] on span "Guardar" at bounding box center [741, 1023] width 47 height 14
click at [629, 899] on li "El [PERSON_NAME] de IZ debe ser mayor que 80° (Actual: 26.4°) ." at bounding box center [616, 890] width 317 height 20
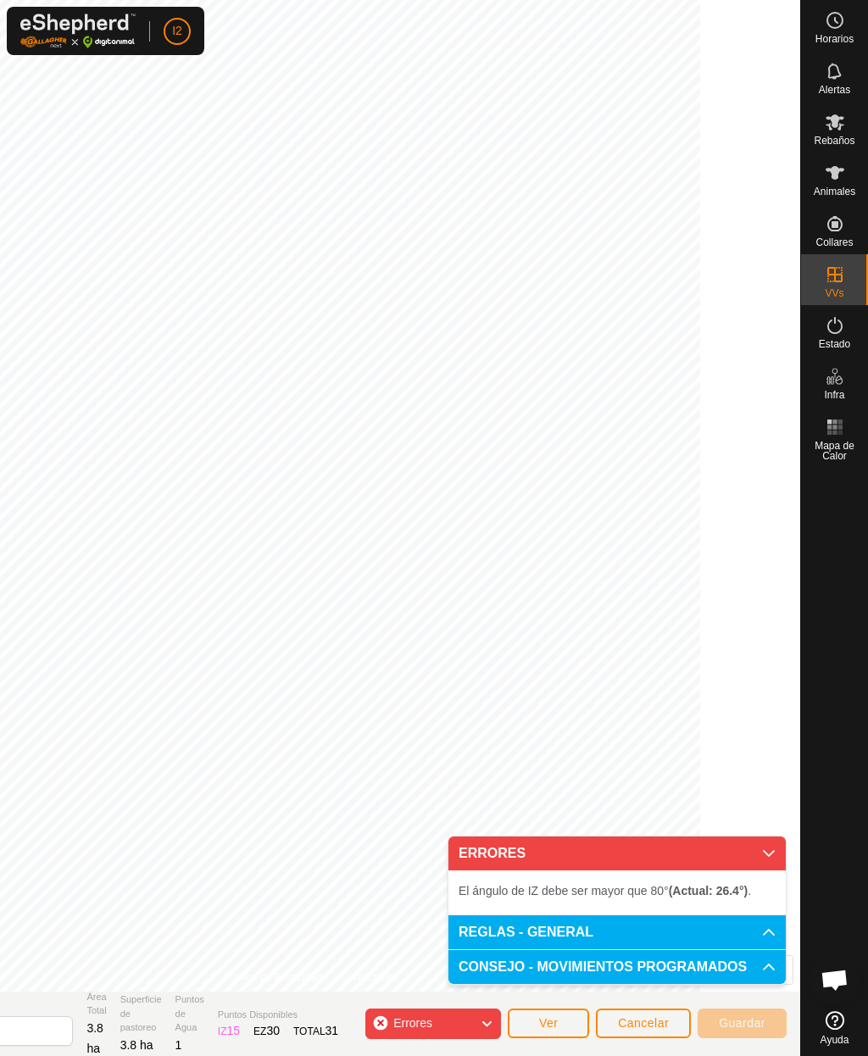
click at [771, 863] on p-accordion-header "ERRORES" at bounding box center [616, 853] width 337 height 34
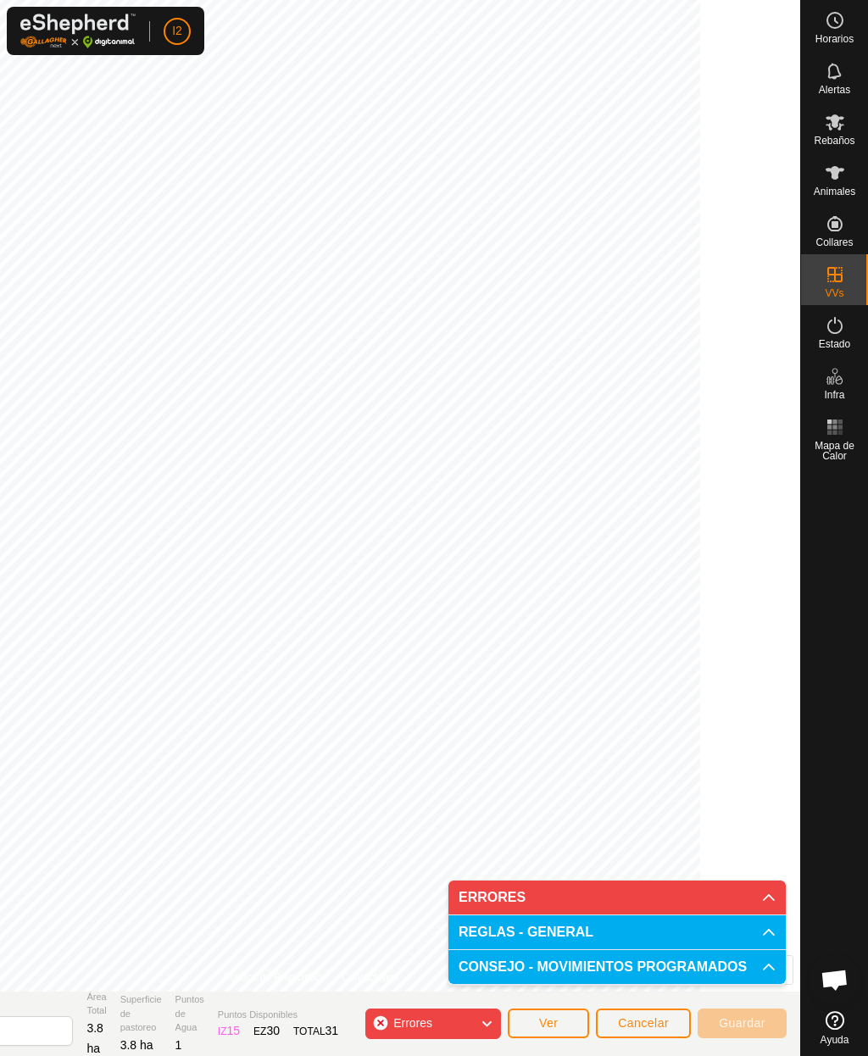
click at [574, 896] on p-accordion-header "ERRORES" at bounding box center [616, 897] width 337 height 34
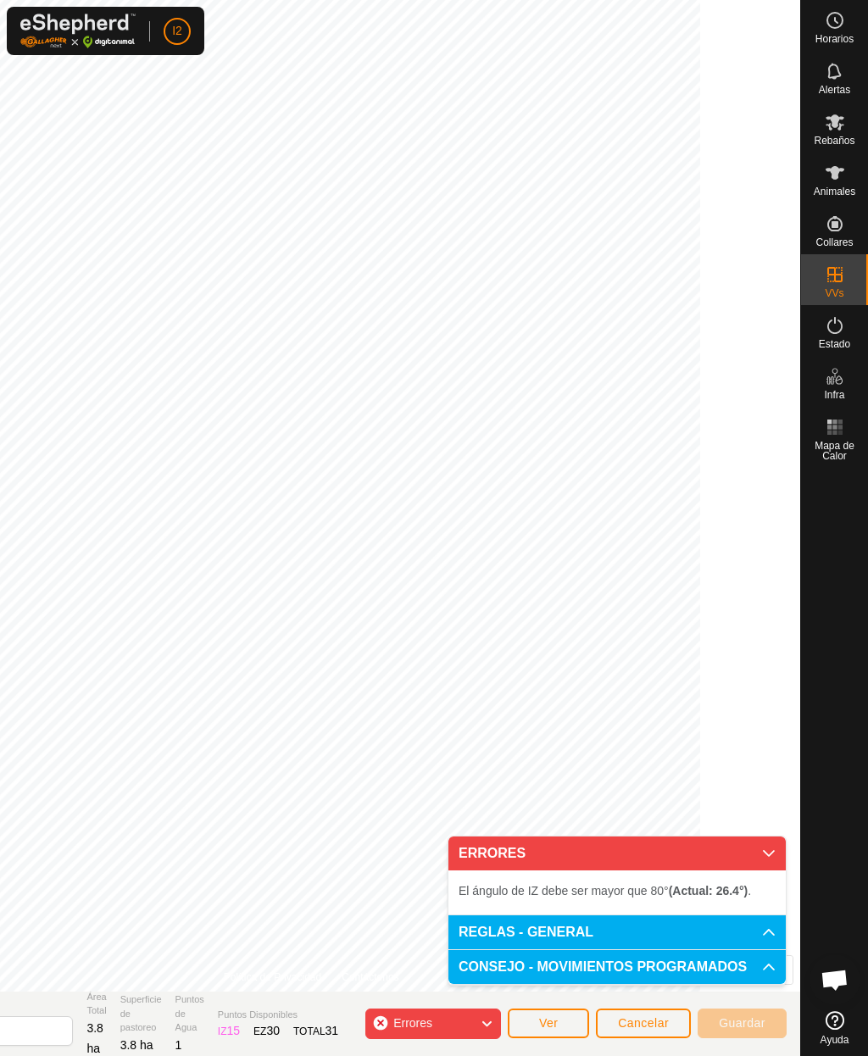
click at [388, 1018] on div "Errores" at bounding box center [433, 1023] width 136 height 31
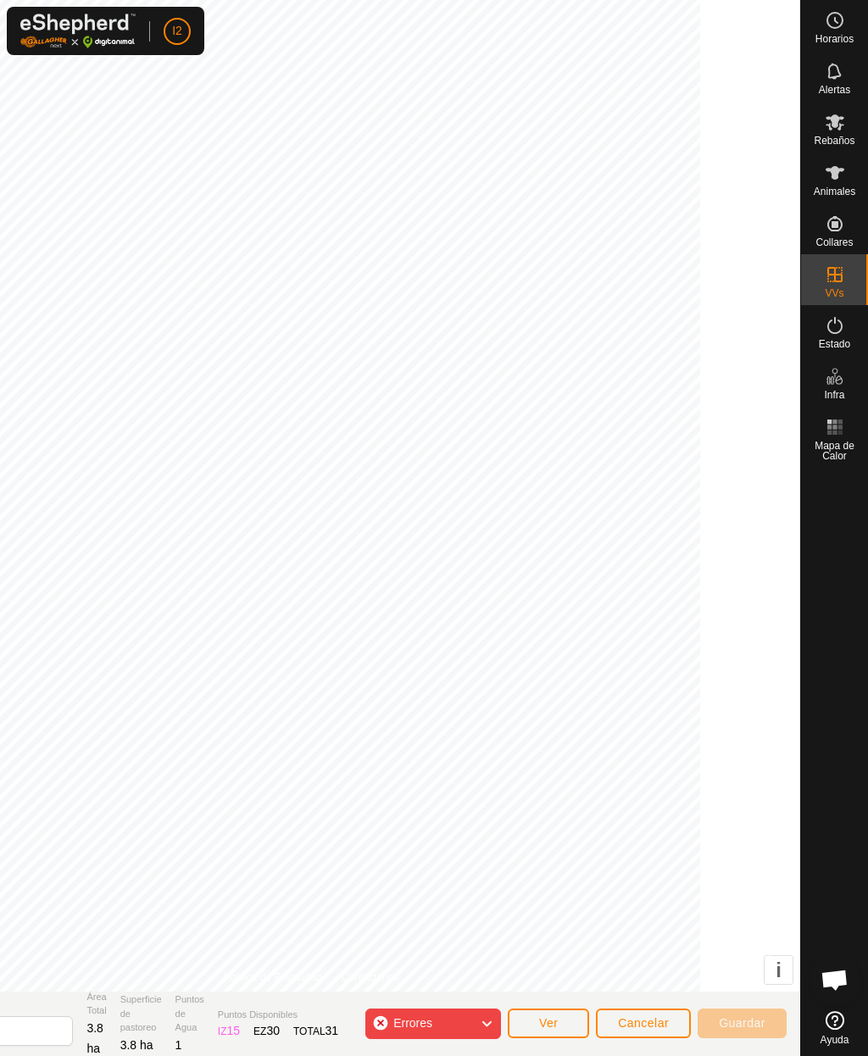
click at [739, 1023] on span "Guardar" at bounding box center [741, 1023] width 47 height 14
click at [550, 1023] on span "Ver" at bounding box center [548, 1023] width 19 height 14
click at [546, 1021] on span "Ver" at bounding box center [548, 1023] width 19 height 14
click at [442, 1012] on div "Errores" at bounding box center [433, 1023] width 136 height 31
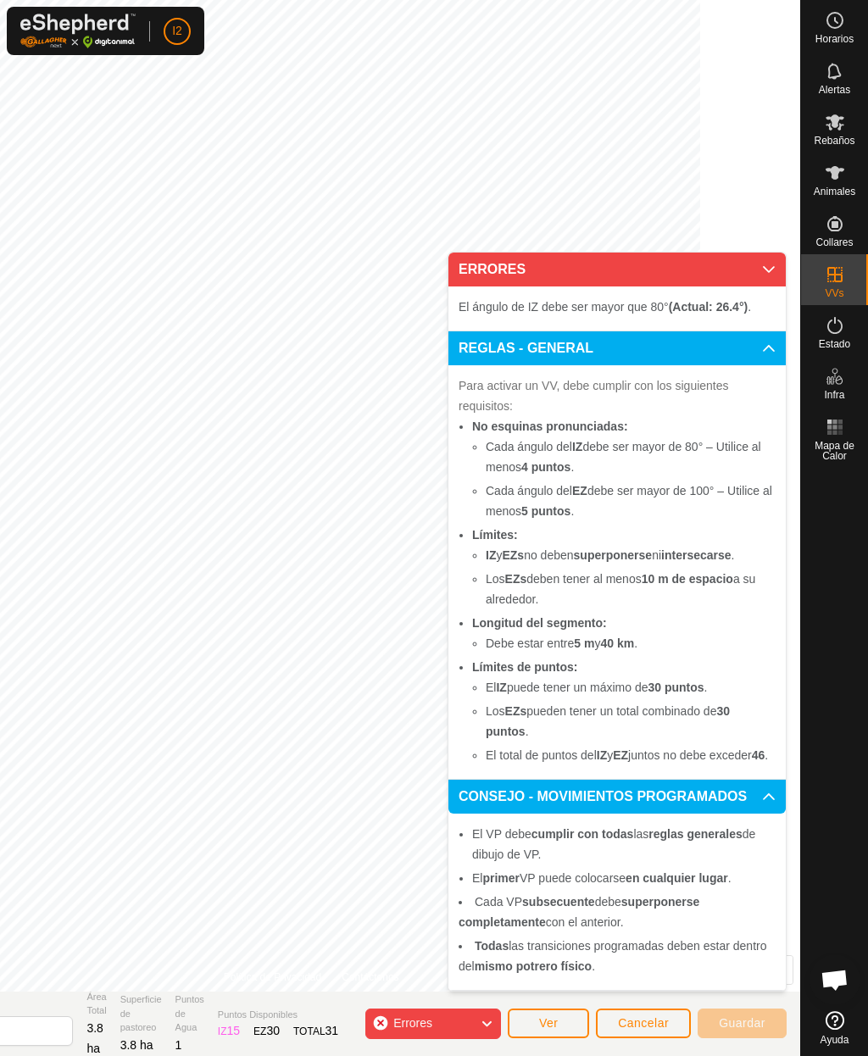
click at [514, 300] on span "El [PERSON_NAME] de IZ debe ser mayor que 80° (Actual: 26.4°) ." at bounding box center [604, 307] width 292 height 14
click at [768, 263] on icon at bounding box center [769, 270] width 14 height 14
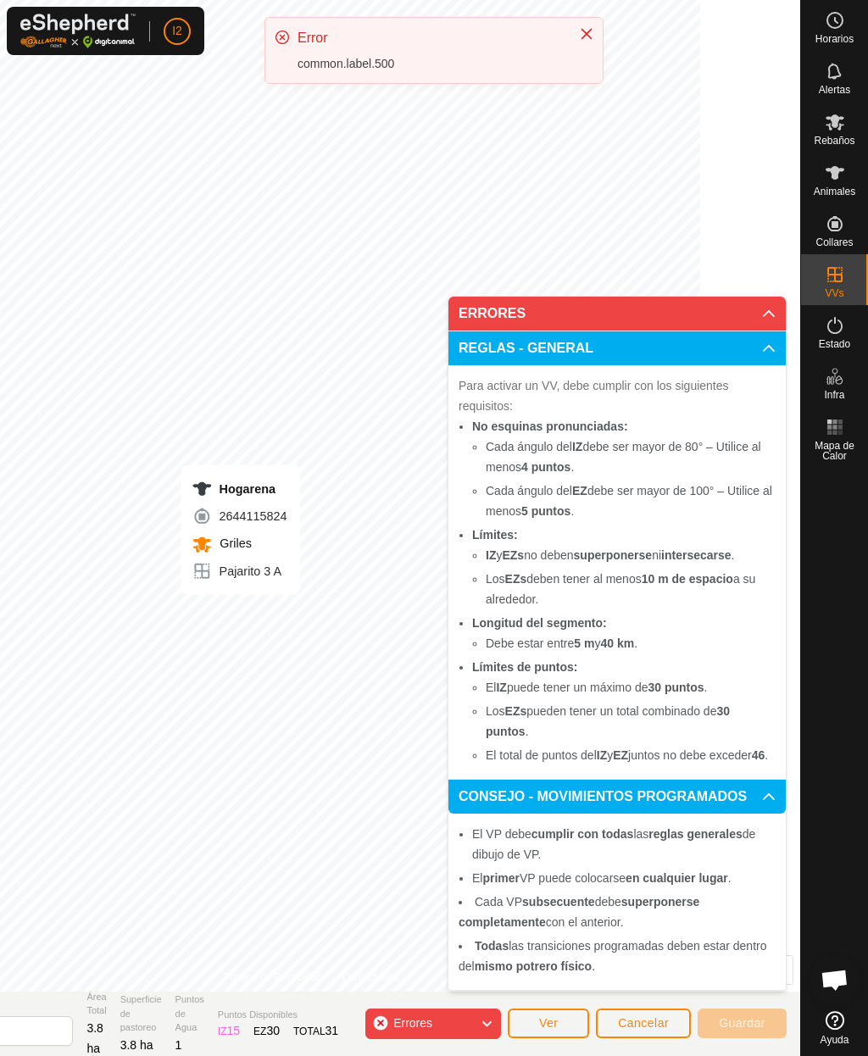
click at [633, 1035] on button "Cancelar" at bounding box center [643, 1023] width 95 height 30
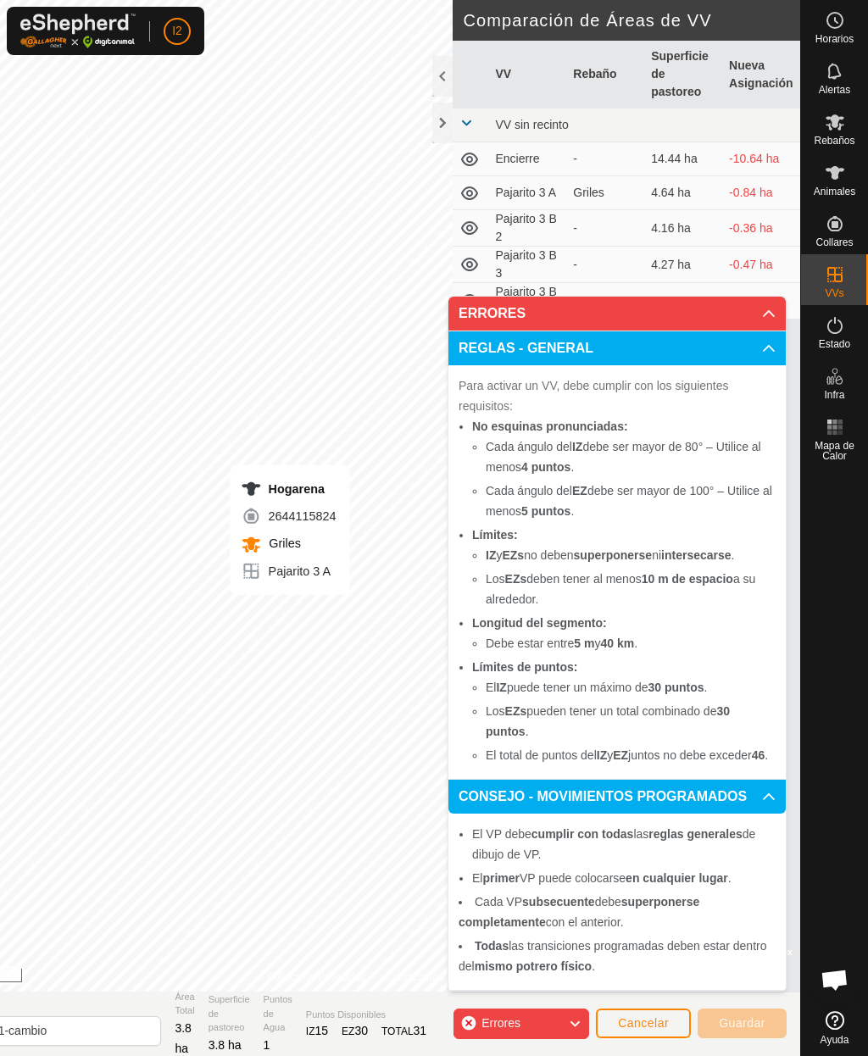
click at [778, 297] on p-accordion-header "ERRORES" at bounding box center [616, 314] width 337 height 34
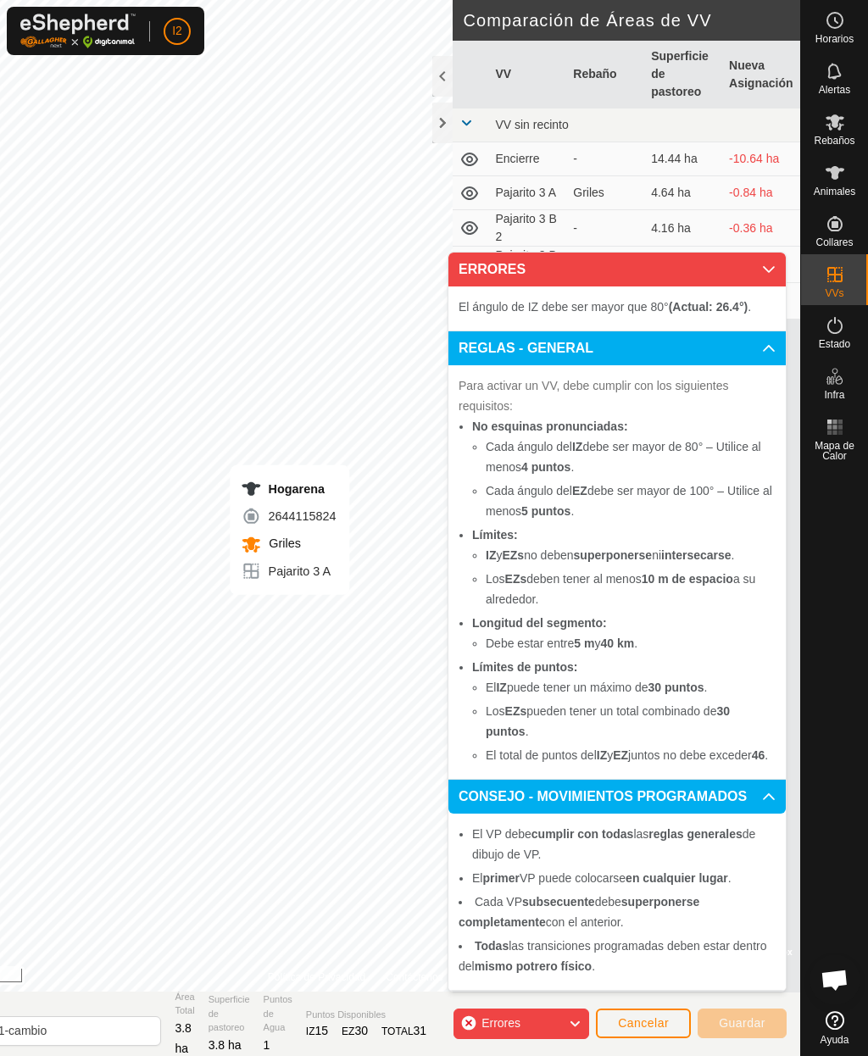
click at [765, 266] on icon at bounding box center [769, 269] width 12 height 7
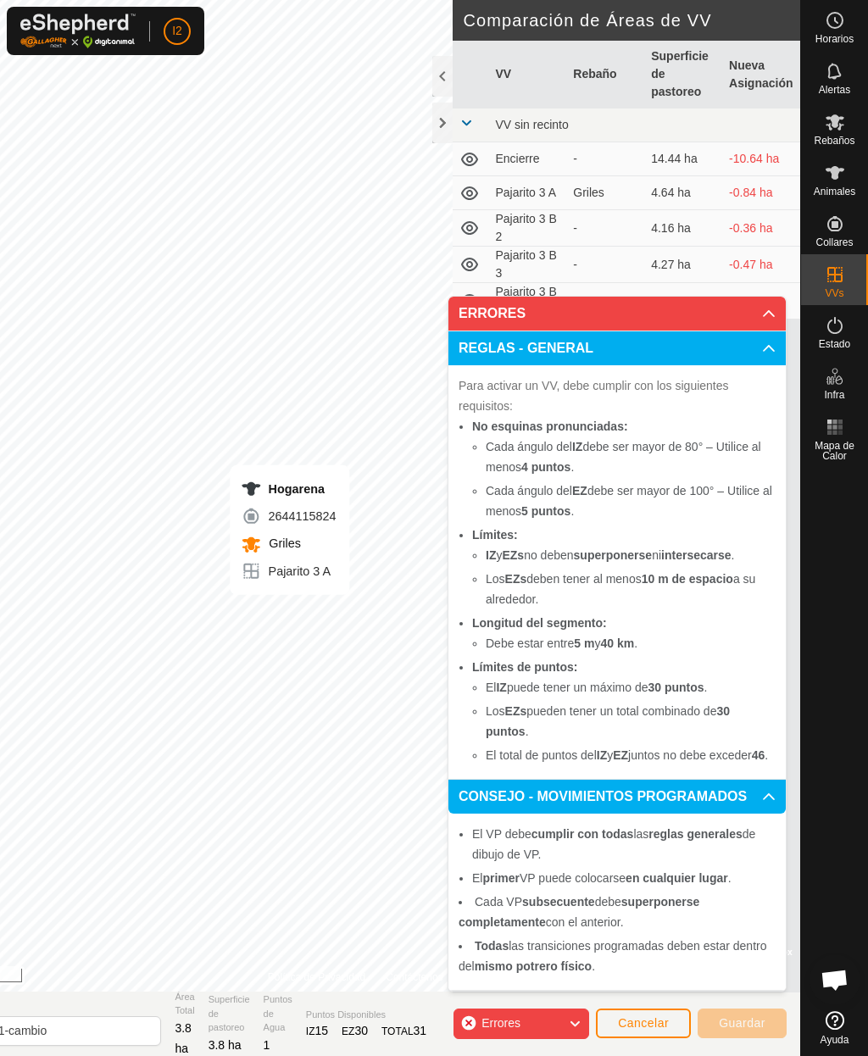
click at [499, 1029] on span "Errores" at bounding box center [500, 1023] width 39 height 14
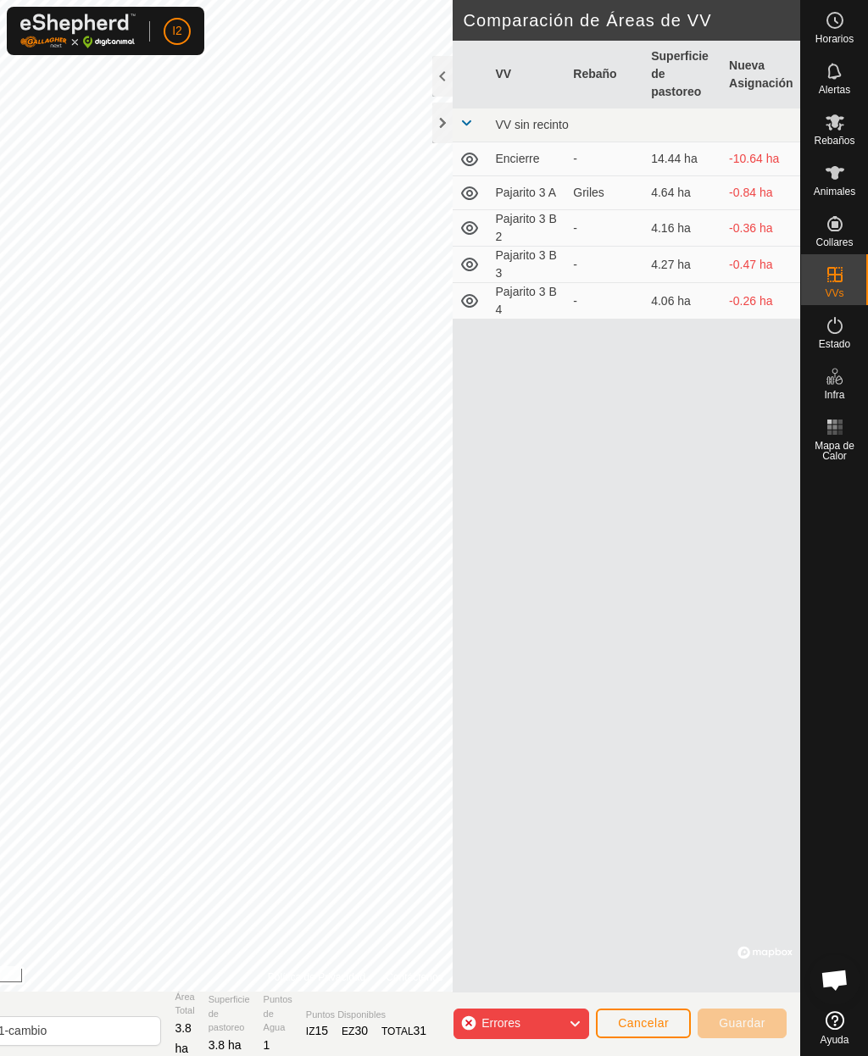
click at [628, 1029] on span "Cancelar" at bounding box center [643, 1023] width 51 height 14
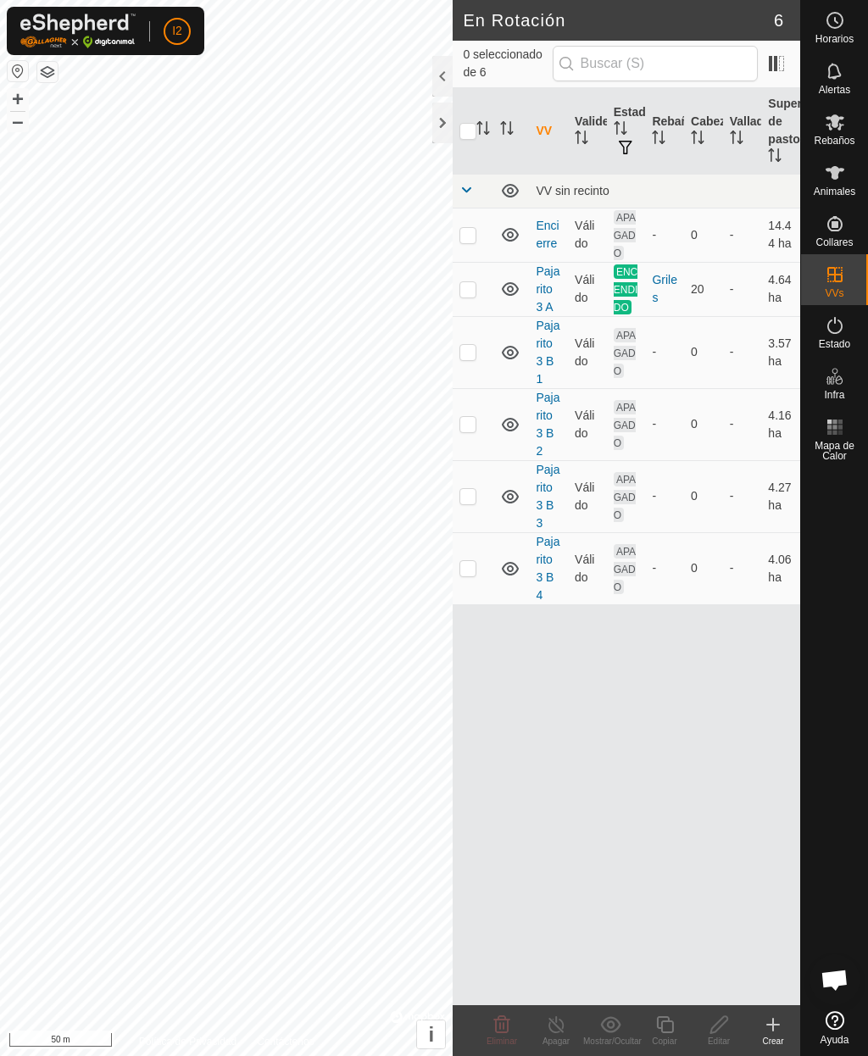
click at [469, 352] on p-checkbox at bounding box center [467, 352] width 17 height 14
checkbox input "true"
click at [722, 1031] on icon at bounding box center [718, 1024] width 21 height 20
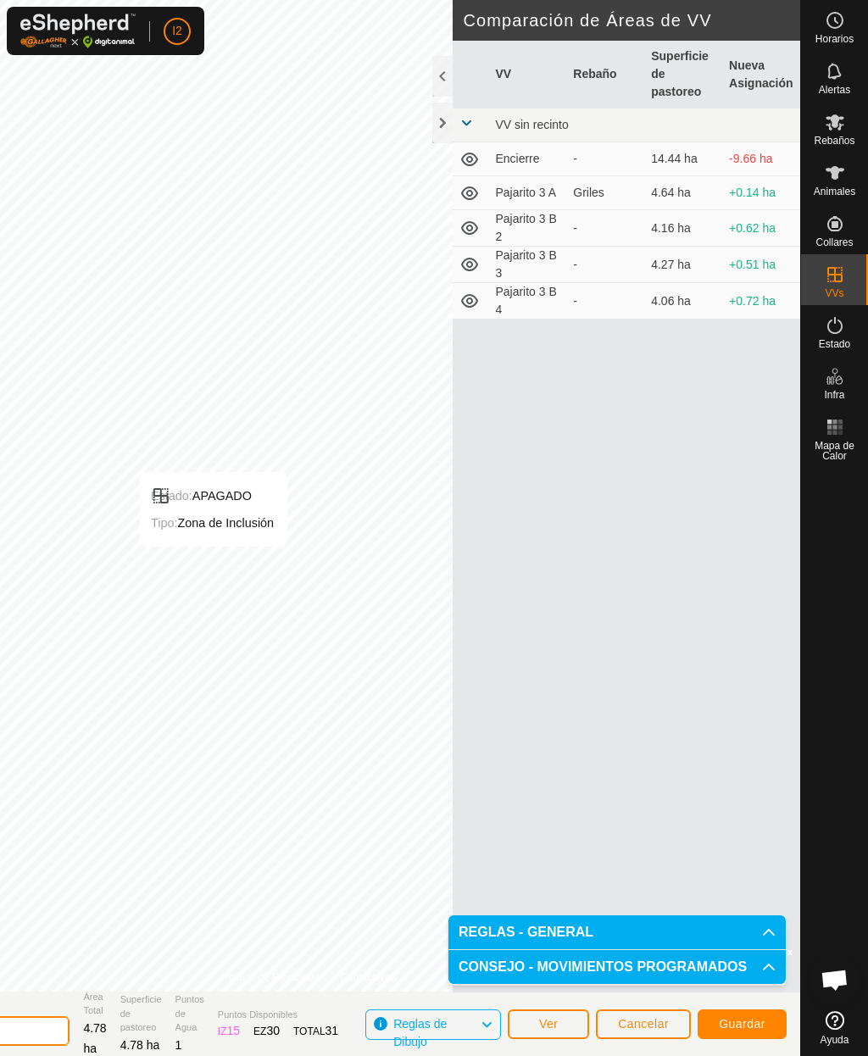
type input "Pajarito 3 B 1cambio"
click at [685, 757] on div "VV Rebaño Superficie de pastoreo Nueva Asignación VV sin recinto Encierre - 14.…" at bounding box center [625, 516] width 347 height 951
click at [745, 1028] on span "Guardar" at bounding box center [741, 1024] width 47 height 14
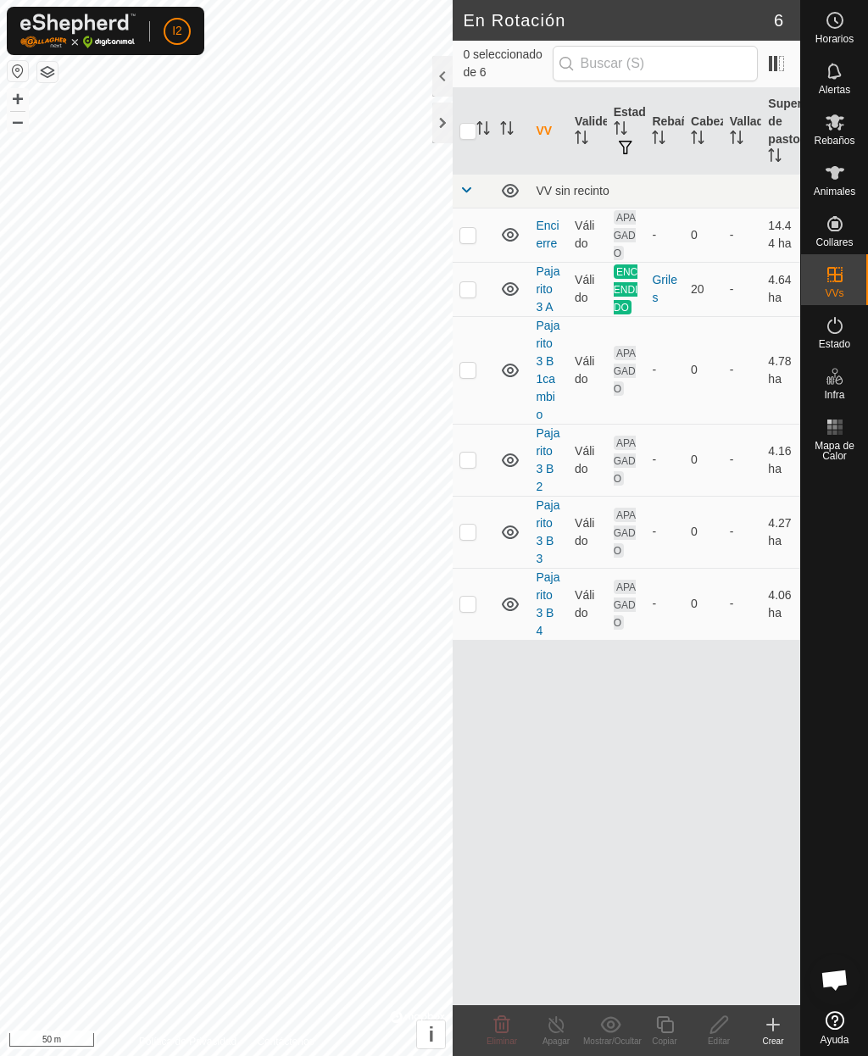
click at [469, 535] on p-checkbox at bounding box center [467, 531] width 17 height 14
checkbox input "true"
click at [665, 1023] on icon at bounding box center [664, 1024] width 21 height 20
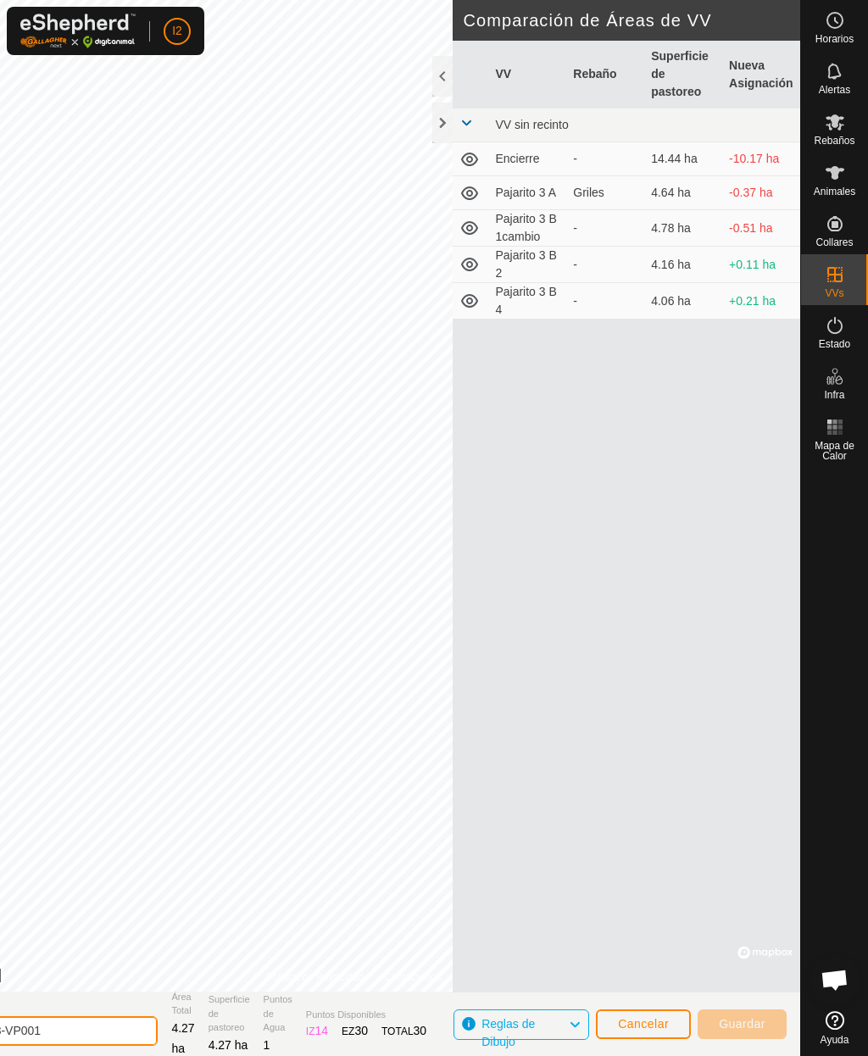
click at [96, 1032] on input "Pajarito 3 B 3-VP001" at bounding box center [38, 1031] width 237 height 30
click at [152, 1034] on input "Pajarito 3 B 3-VP001" at bounding box center [38, 1031] width 237 height 30
type input "Pajarito 3 B 1"
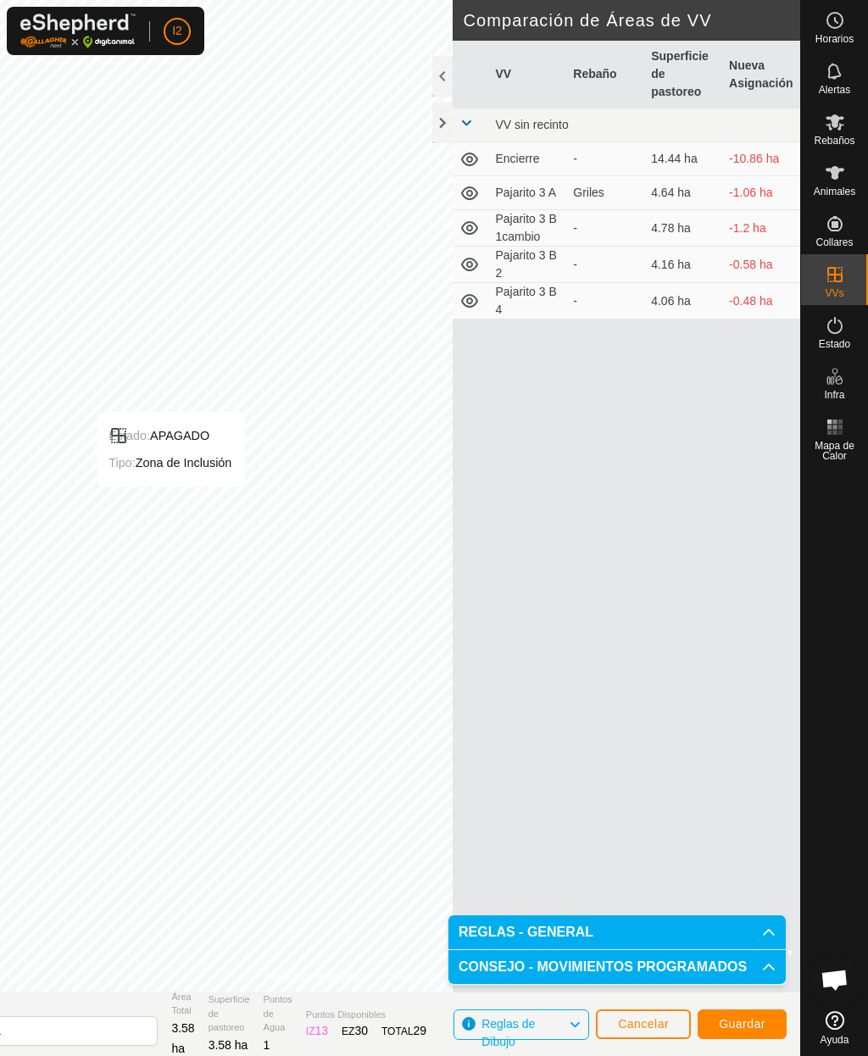
click at [746, 1020] on span "Guardar" at bounding box center [741, 1024] width 47 height 14
